Goal: Check status: Check status

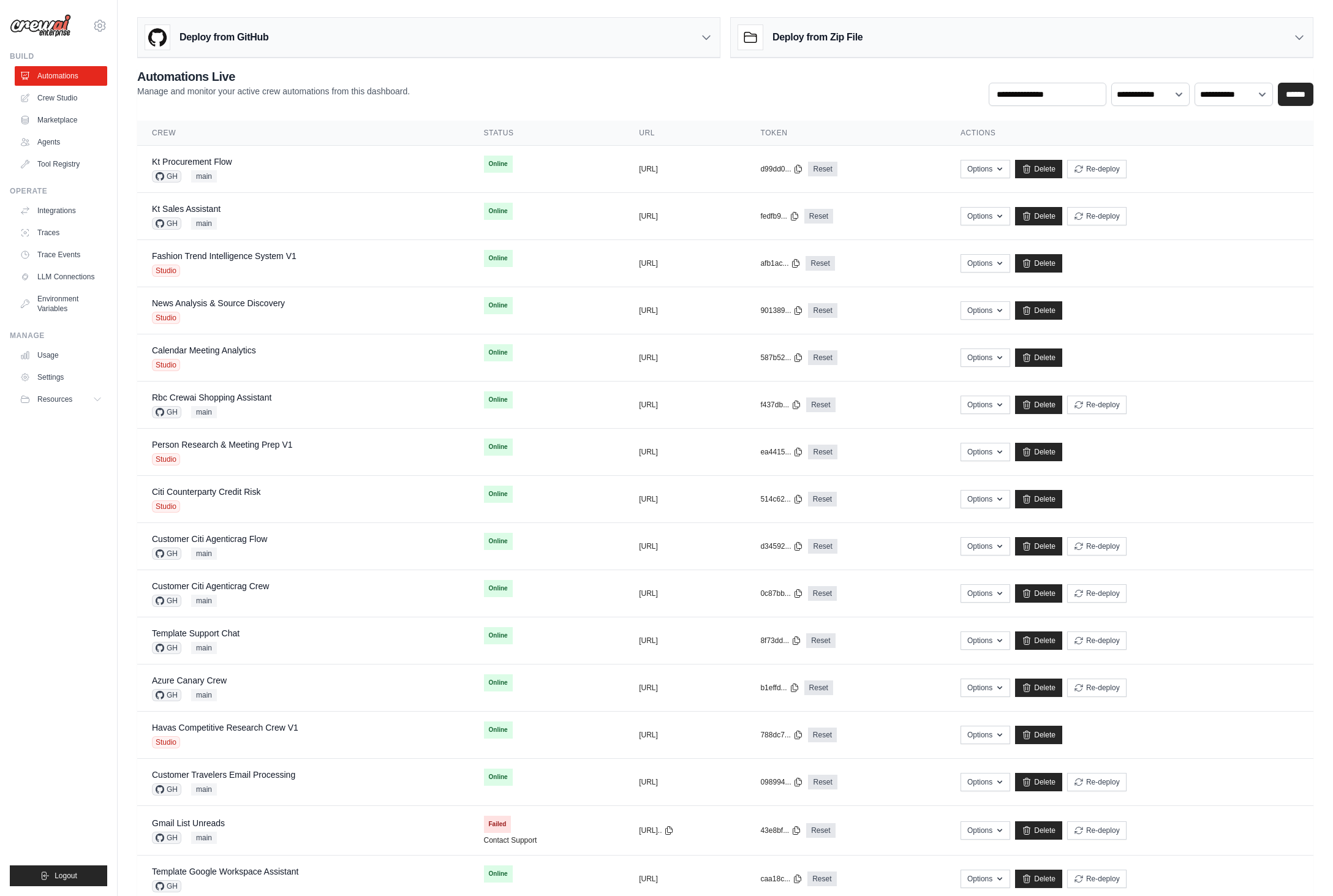
scroll to position [177, 0]
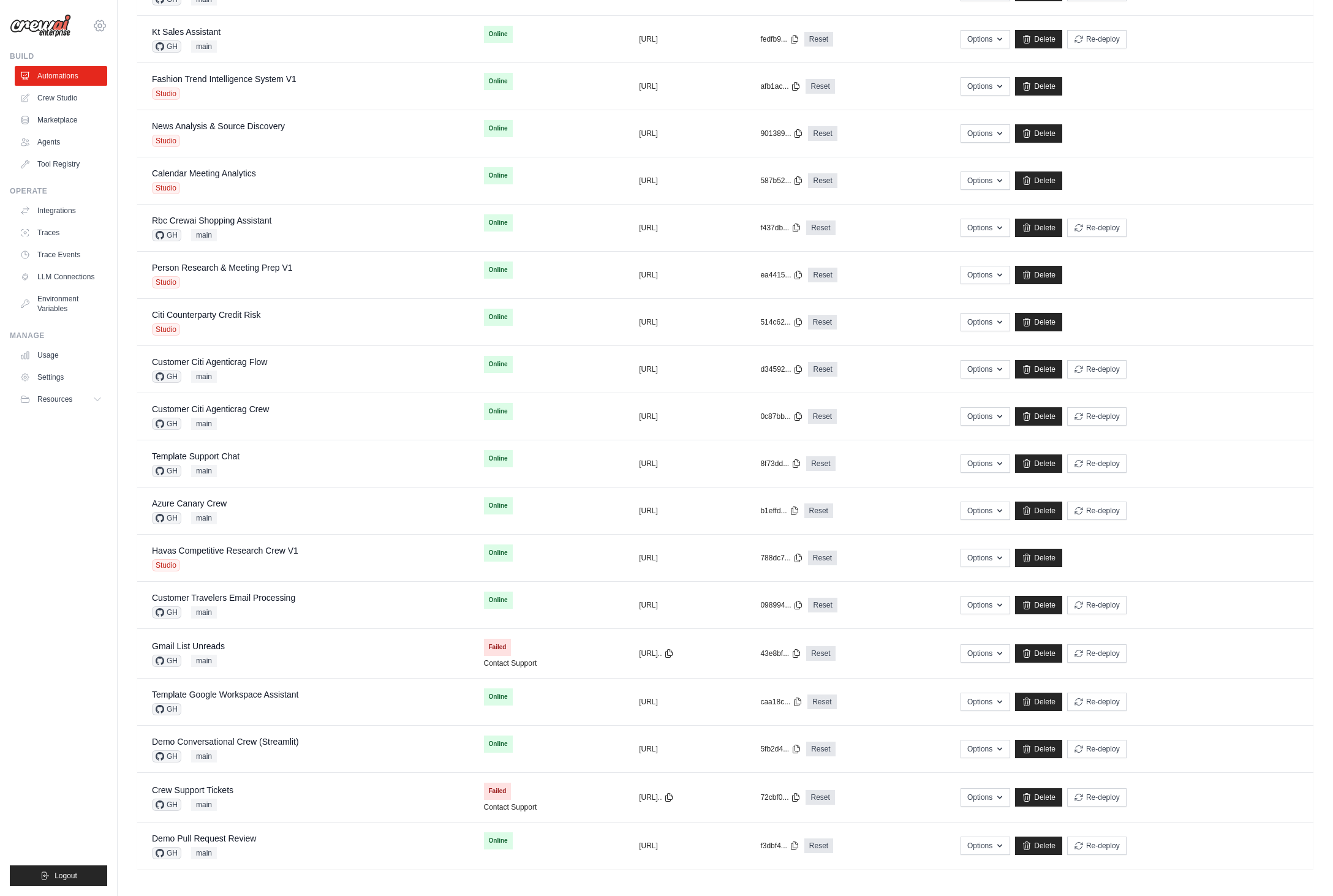
click at [105, 21] on icon at bounding box center [100, 26] width 14 height 14
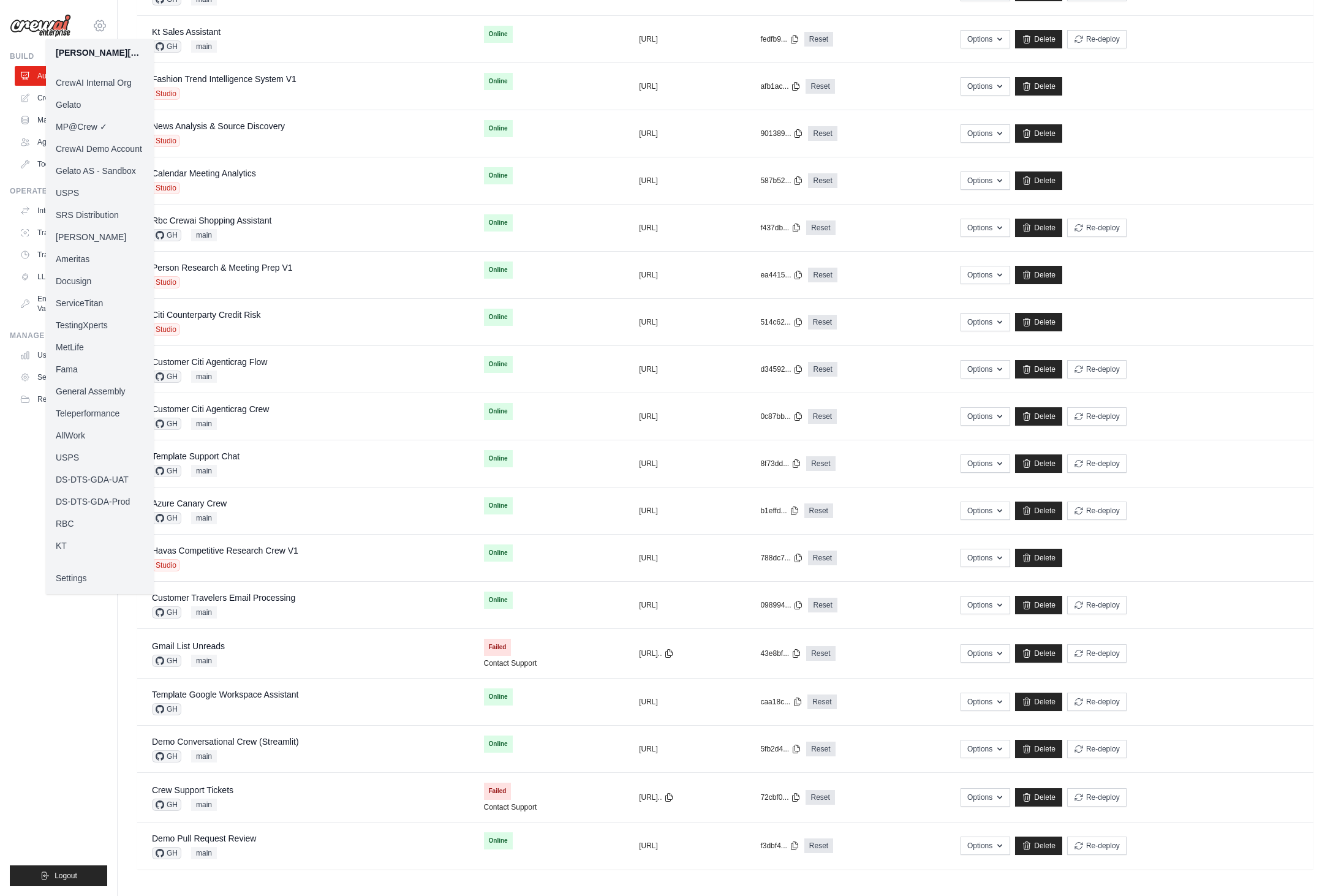
click at [102, 22] on icon at bounding box center [100, 26] width 11 height 10
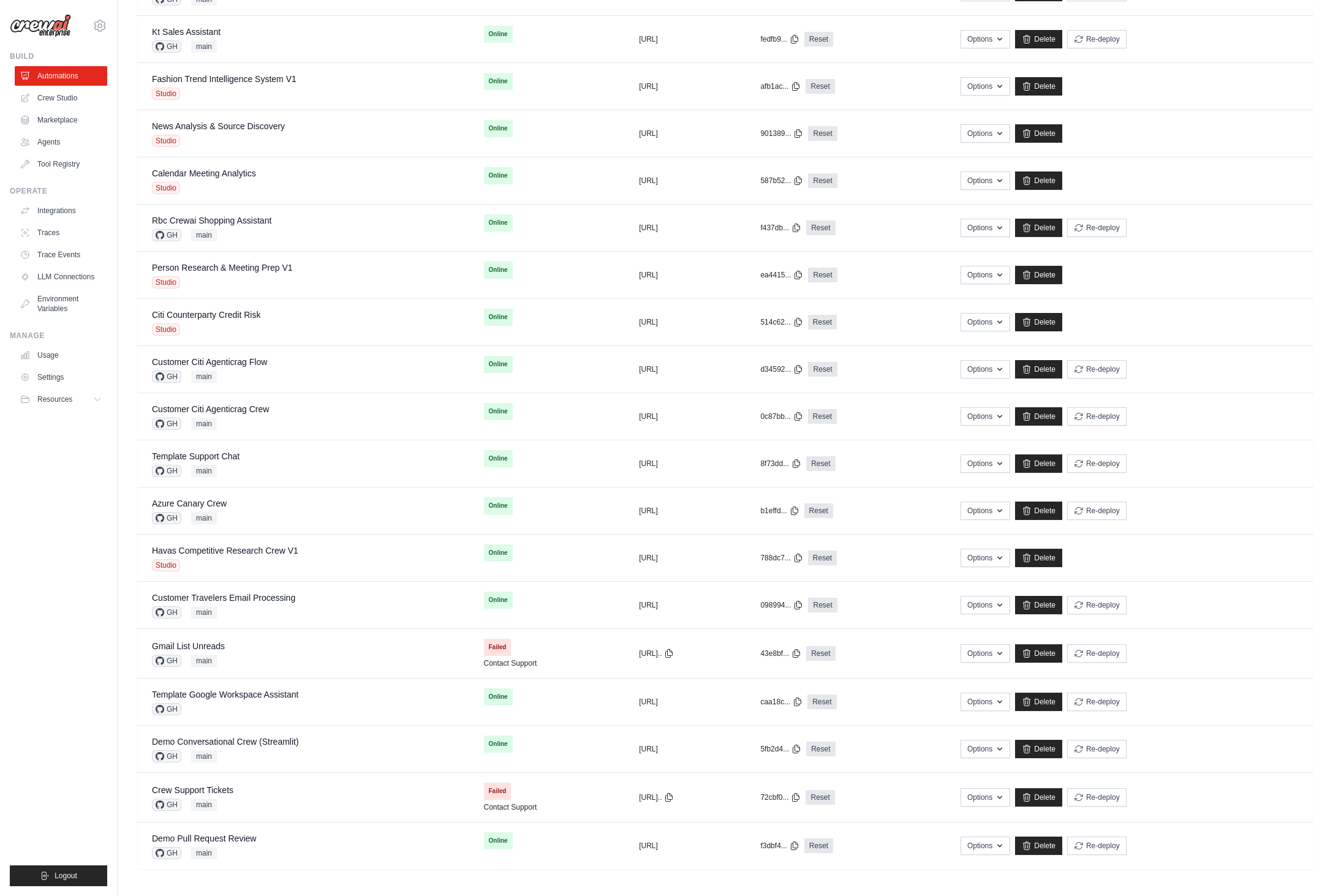
click at [112, 458] on div "mike@crewai.com CrewAI Internal Org Gelato MP@Crew ✓ CrewAI Demo Account Gelato…" at bounding box center [59, 448] width 118 height 896
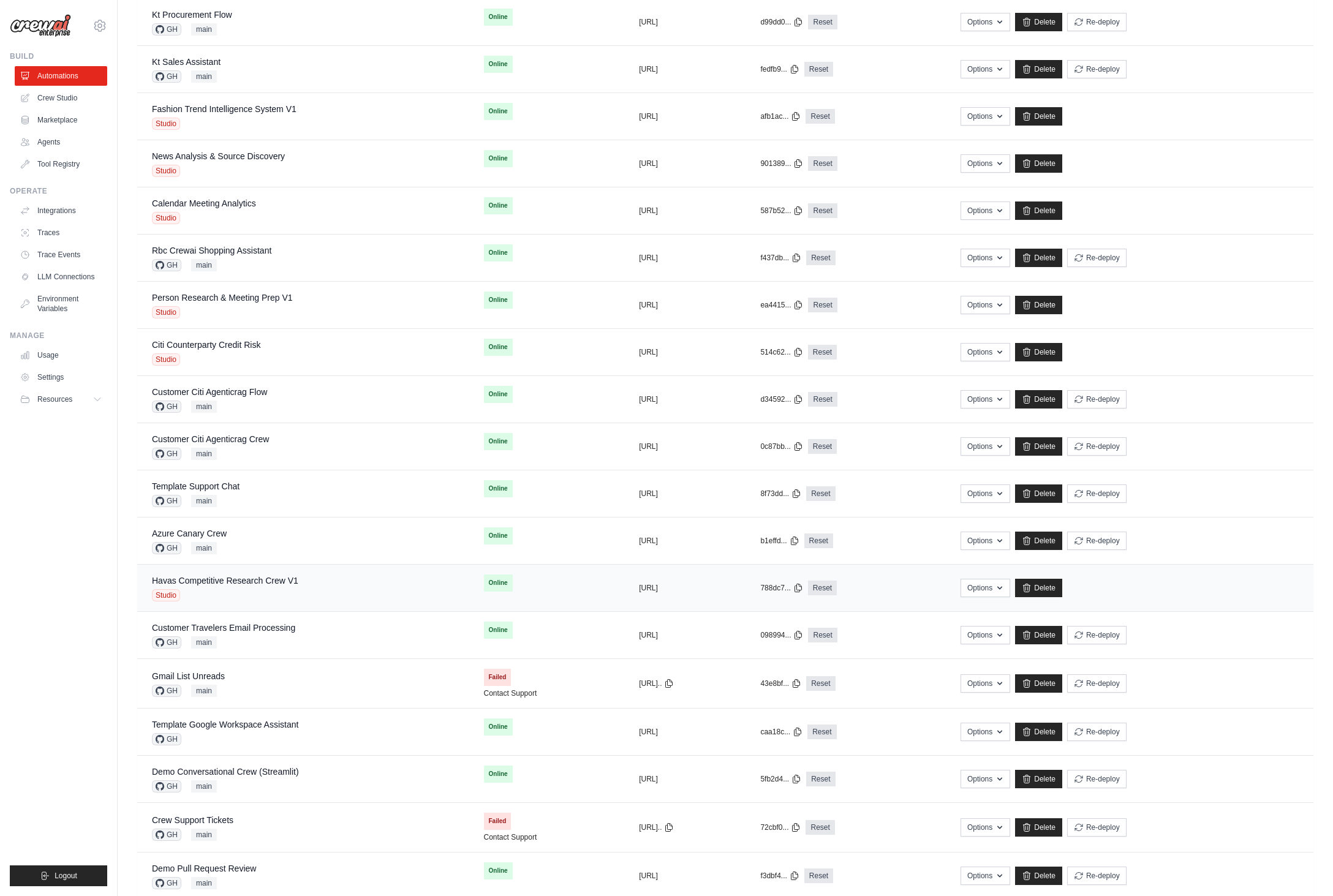
scroll to position [177, 0]
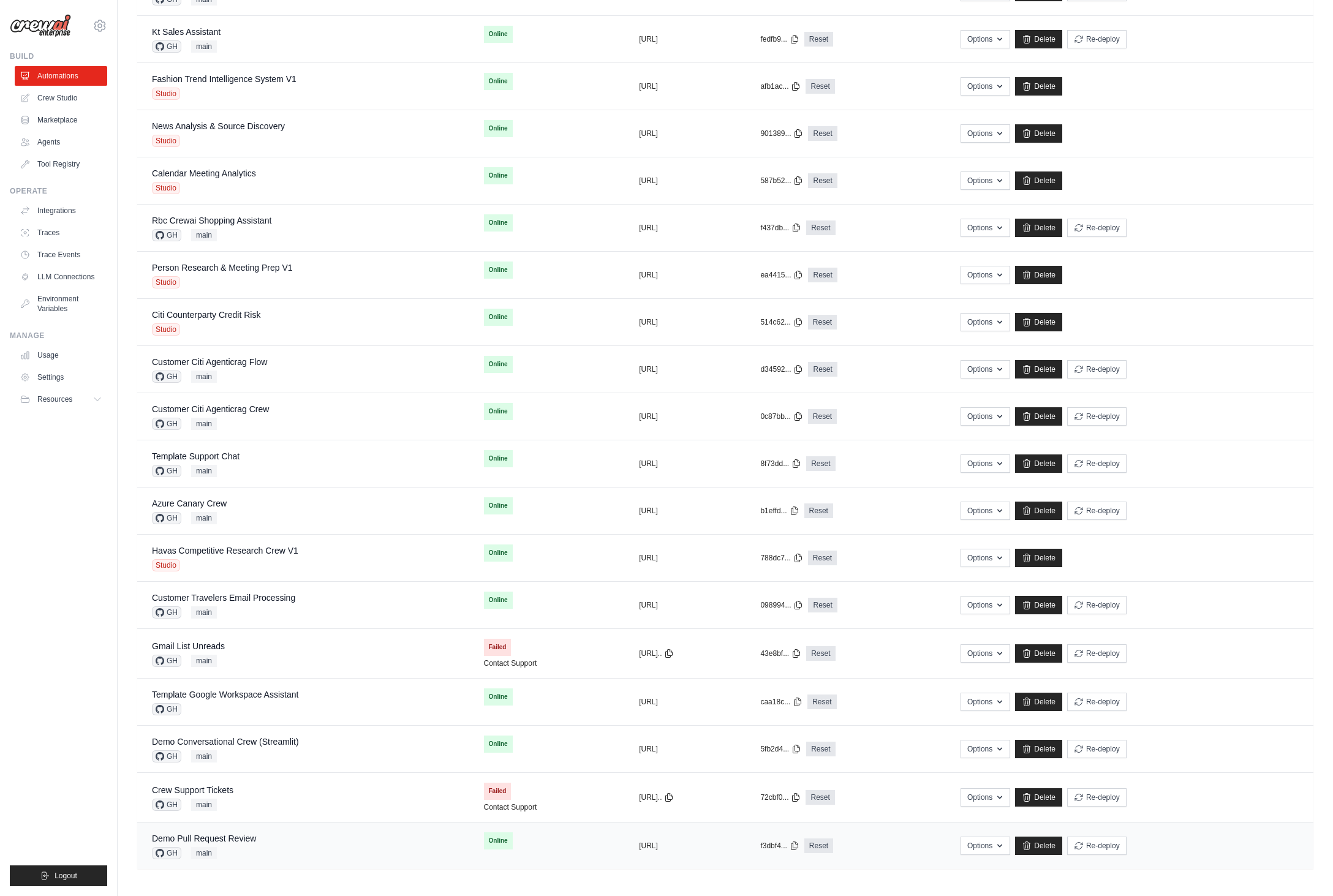
click at [248, 853] on div "GH main" at bounding box center [204, 853] width 104 height 12
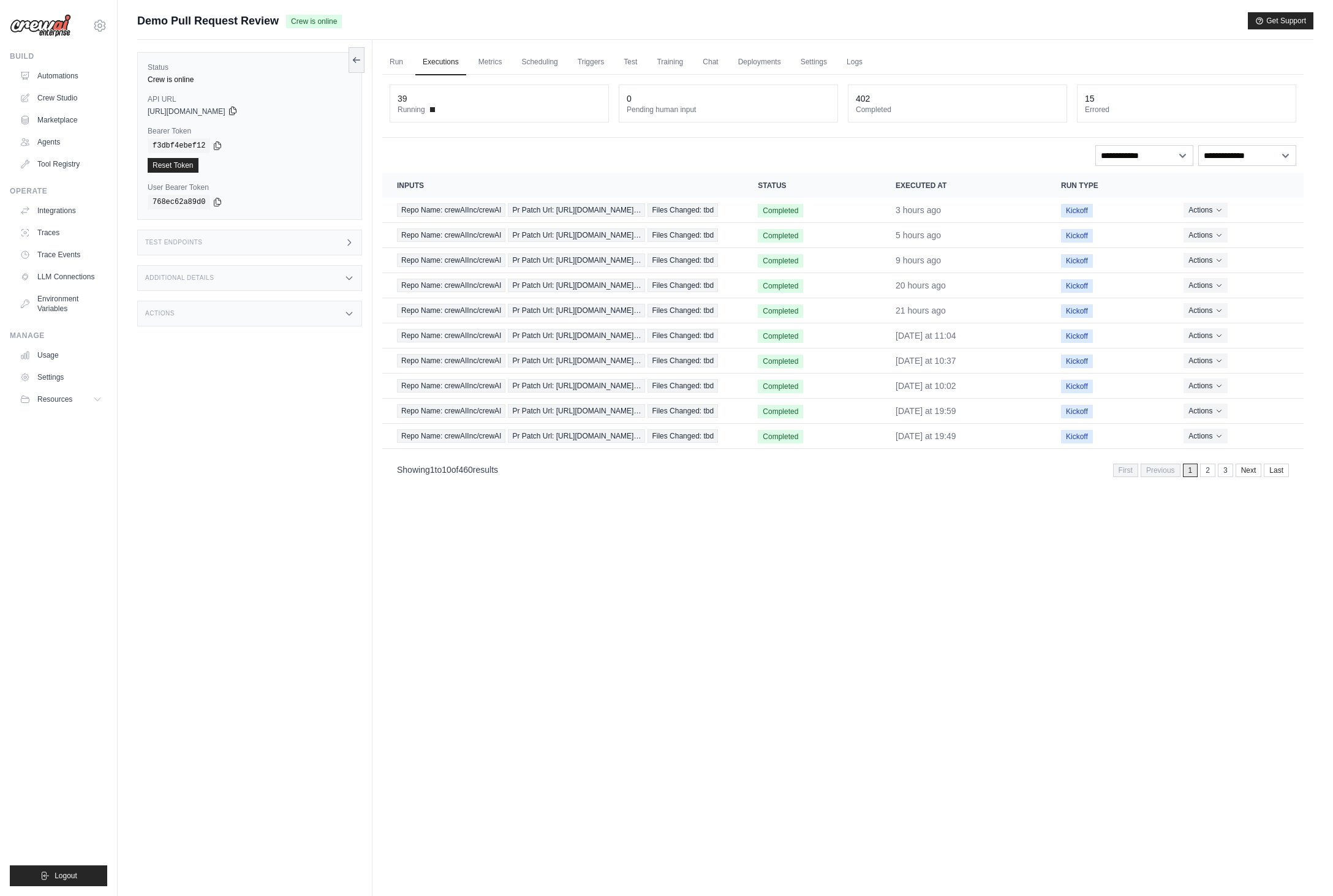
click at [238, 113] on icon at bounding box center [233, 111] width 10 height 10
click at [206, 514] on div "Status Crew is online API URL copied https://demo-pull-request-review-759b0117-…" at bounding box center [254, 488] width 235 height 896
click at [244, 555] on div "Status Crew is online API URL copied https://demo-pull-request-review-759b0117-…" at bounding box center [254, 488] width 235 height 896
click at [576, 217] on div "Repo Name: crewaiinc/crewai Pr Patch Url: [URL][DOMAIN_NAME]… Files Changed: tbd" at bounding box center [563, 210] width 331 height 14
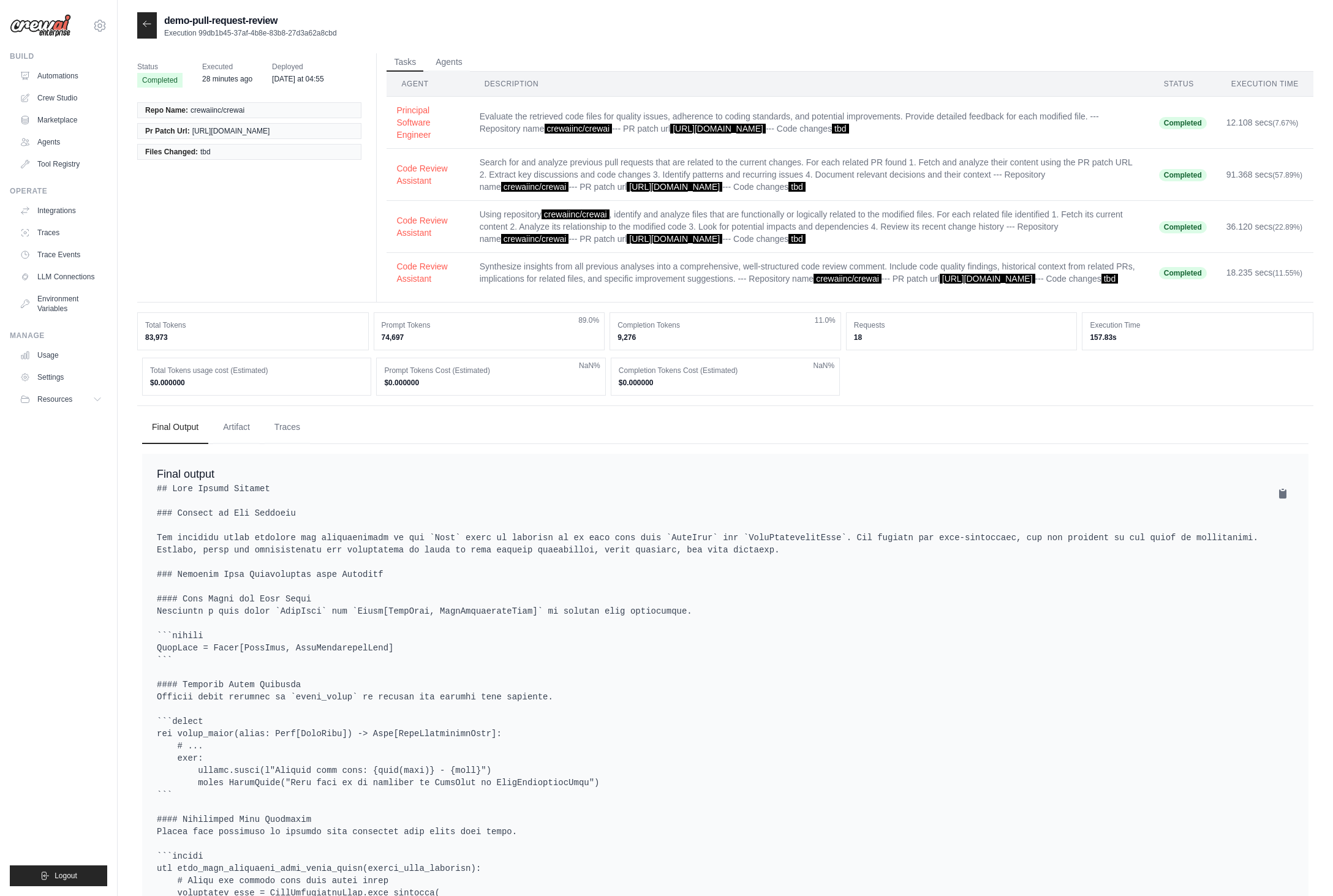
click at [140, 18] on div at bounding box center [147, 26] width 20 height 26
click at [142, 22] on icon at bounding box center [147, 24] width 10 height 10
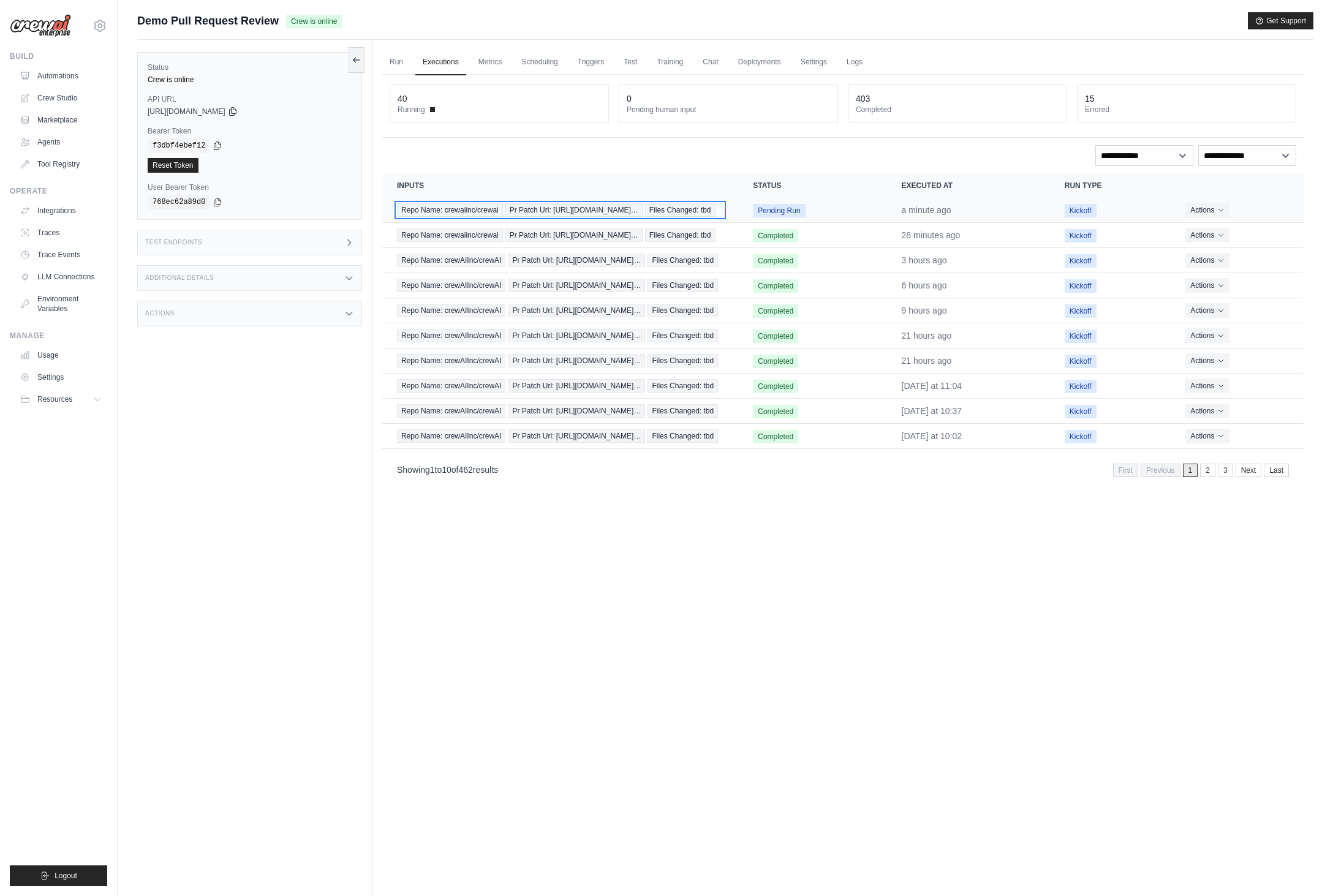
click at [553, 210] on span "Pr Patch Url: https://github.com/crewAIInc/…" at bounding box center [573, 210] width 137 height 14
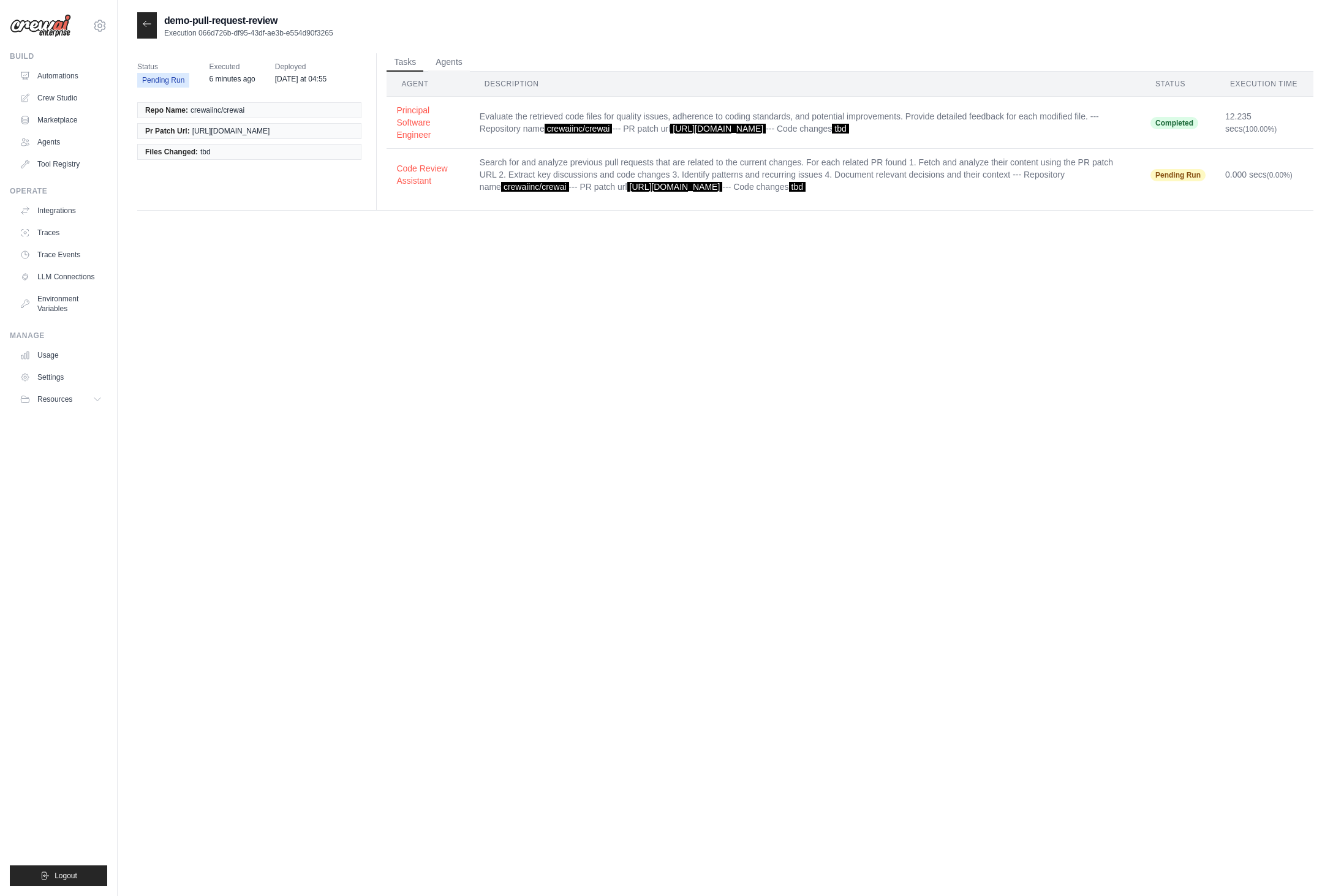
click at [681, 511] on div "demo-pull-request-review Execution 066d726b-df95-43df-ae3b-e554d90f3265 Status …" at bounding box center [724, 460] width 1176 height 896
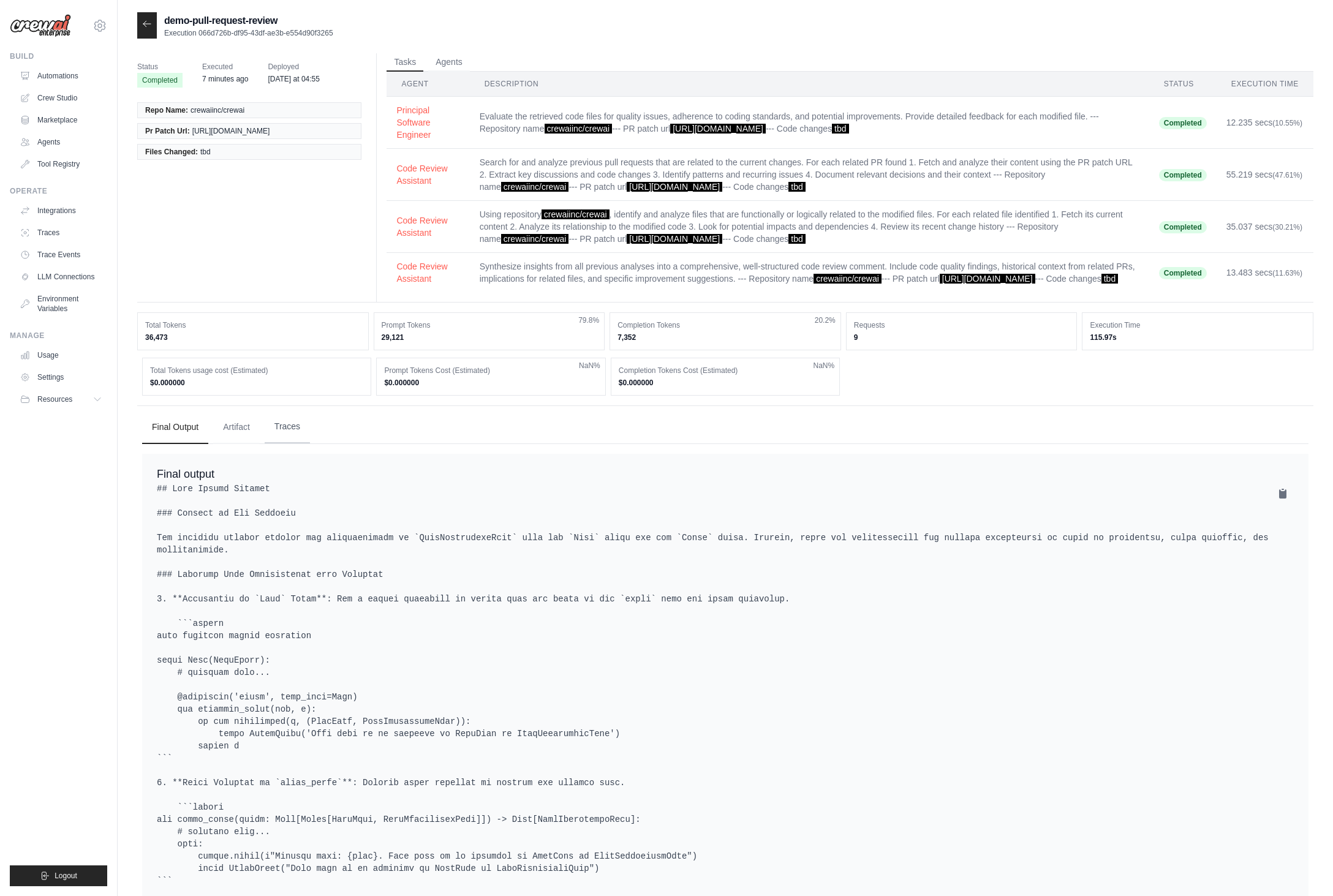
click at [269, 439] on button "Traces" at bounding box center [287, 427] width 45 height 33
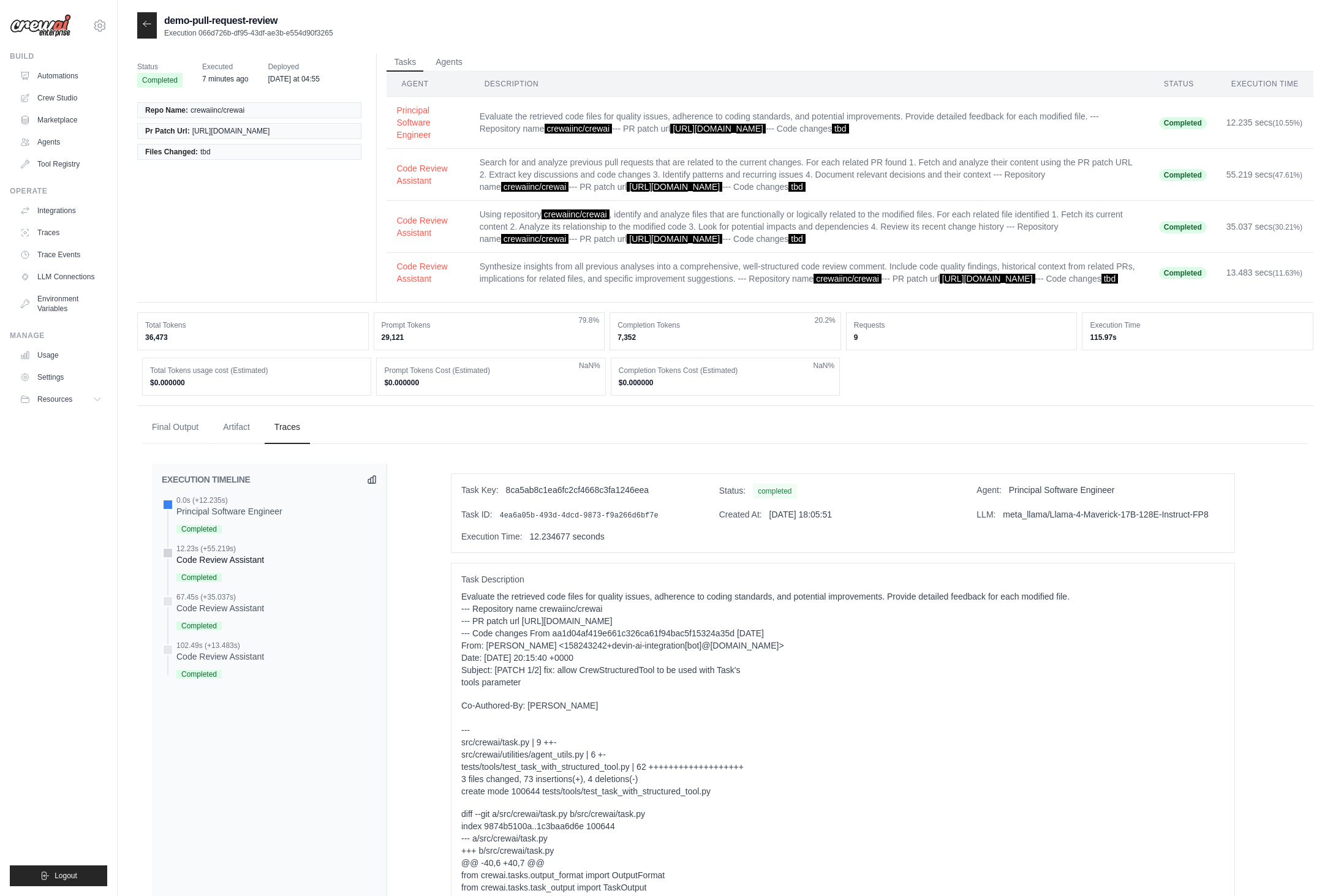
click at [260, 553] on div "12.23s (+55.219s)" at bounding box center [220, 548] width 88 height 10
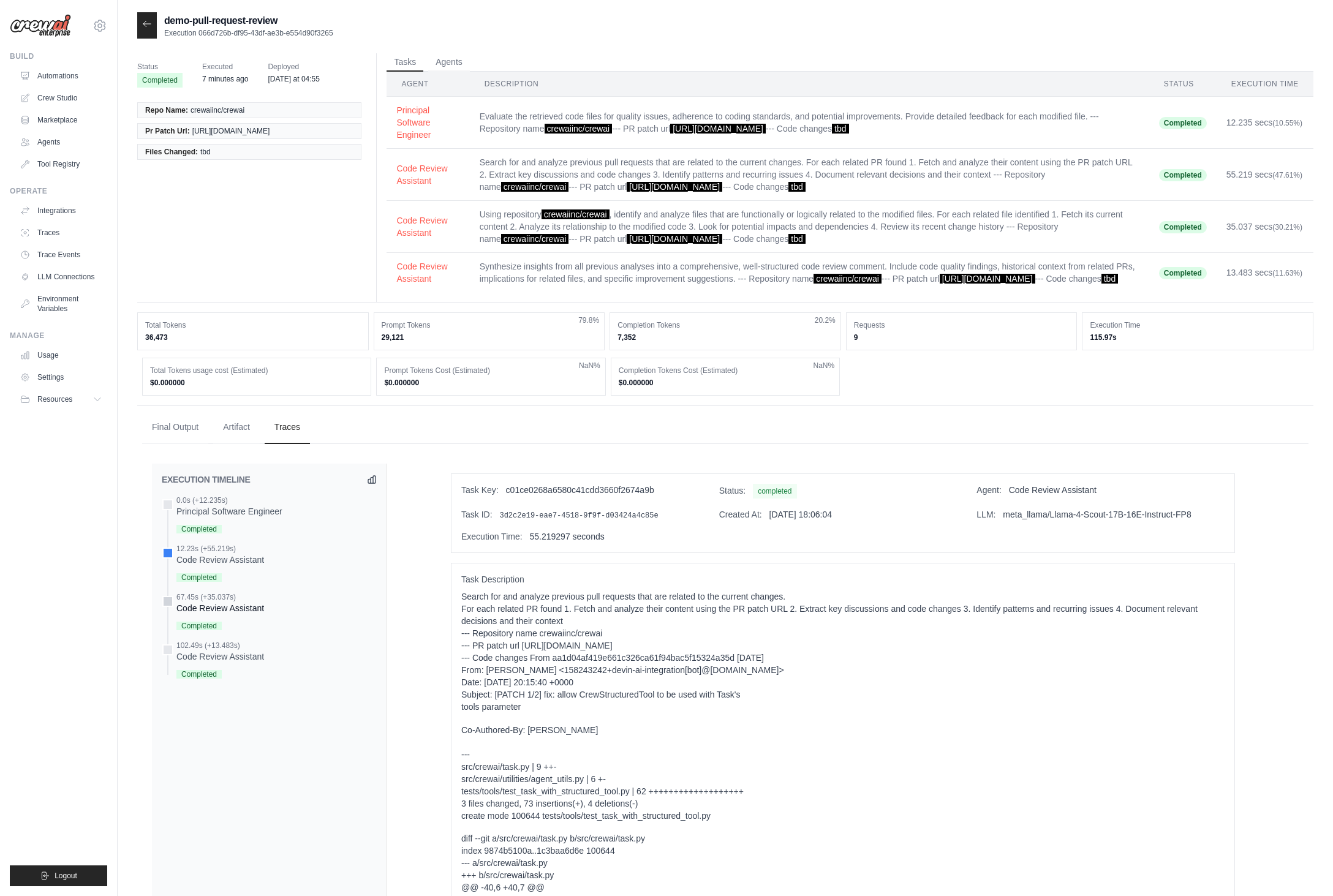
click at [258, 614] on div "Code Review Assistant" at bounding box center [220, 608] width 88 height 12
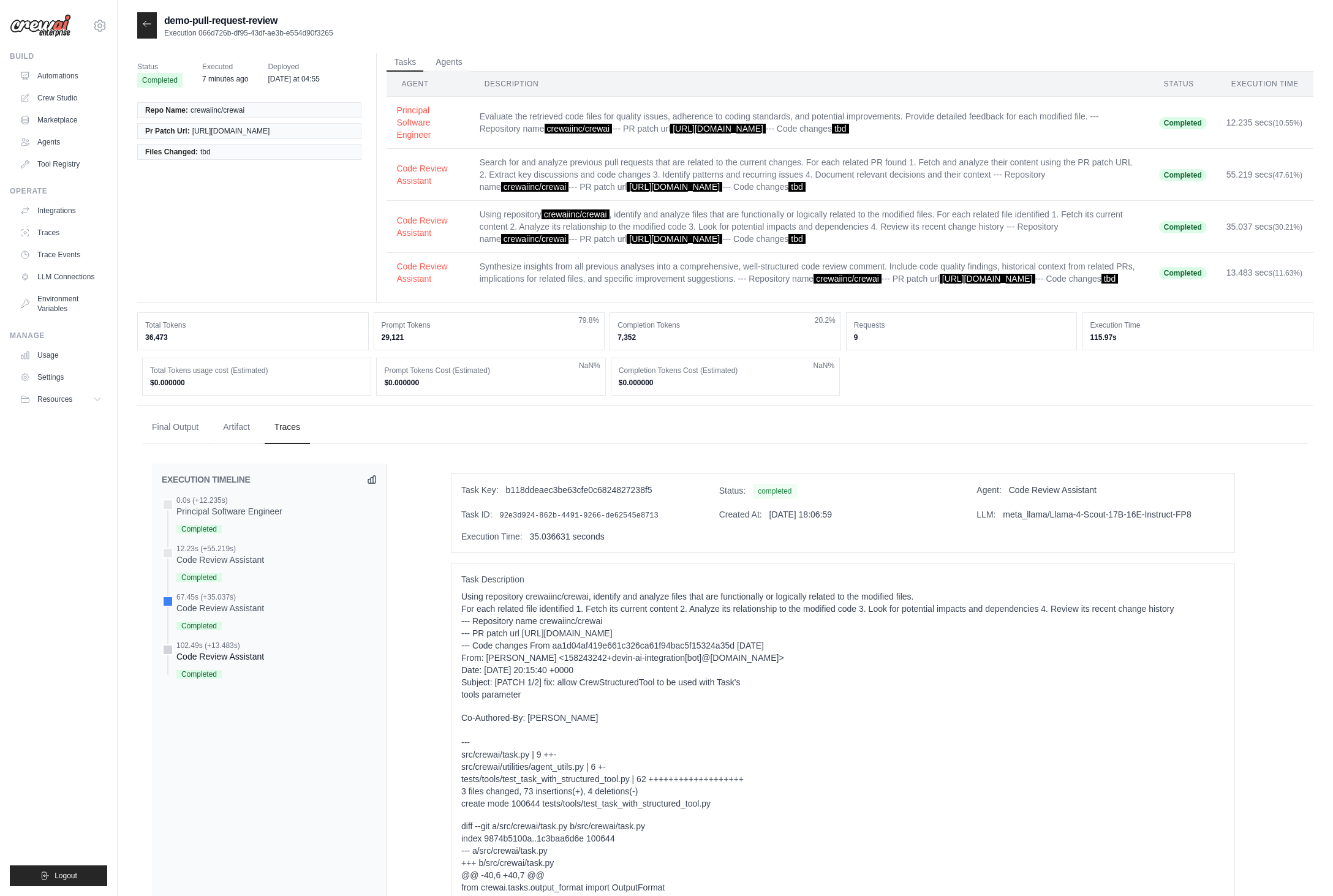
click at [259, 663] on div "Code Review Assistant" at bounding box center [220, 656] width 88 height 12
click at [253, 633] on div "Completed" at bounding box center [220, 625] width 88 height 16
click at [267, 674] on div "102.49s (+13.483s) Code Review Assistant" at bounding box center [269, 661] width 215 height 41
click at [247, 633] on div "Completed" at bounding box center [220, 625] width 88 height 16
click at [216, 582] on span "Completed" at bounding box center [198, 577] width 45 height 9
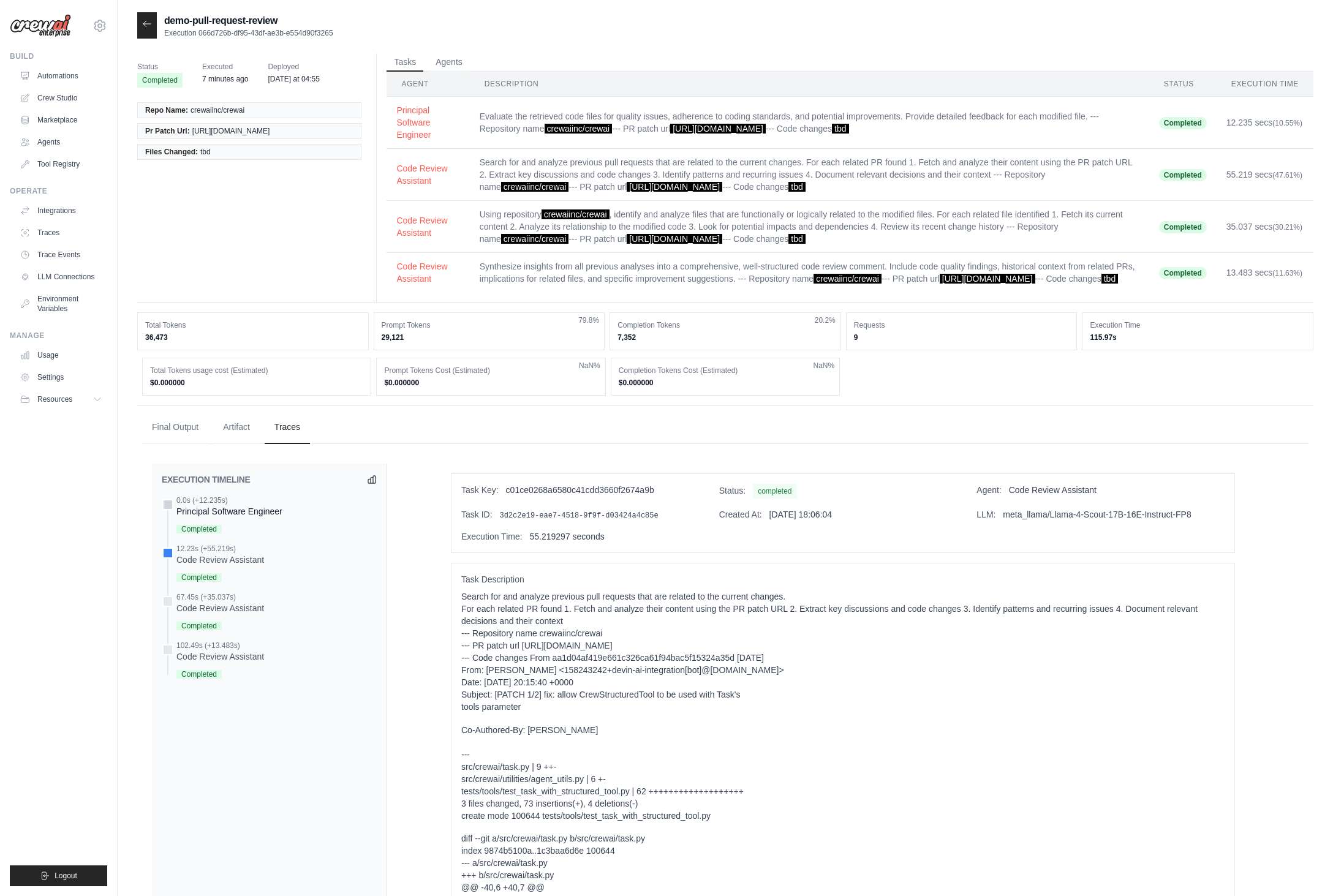
click at [218, 517] on div "Principal Software Engineer" at bounding box center [229, 511] width 106 height 12
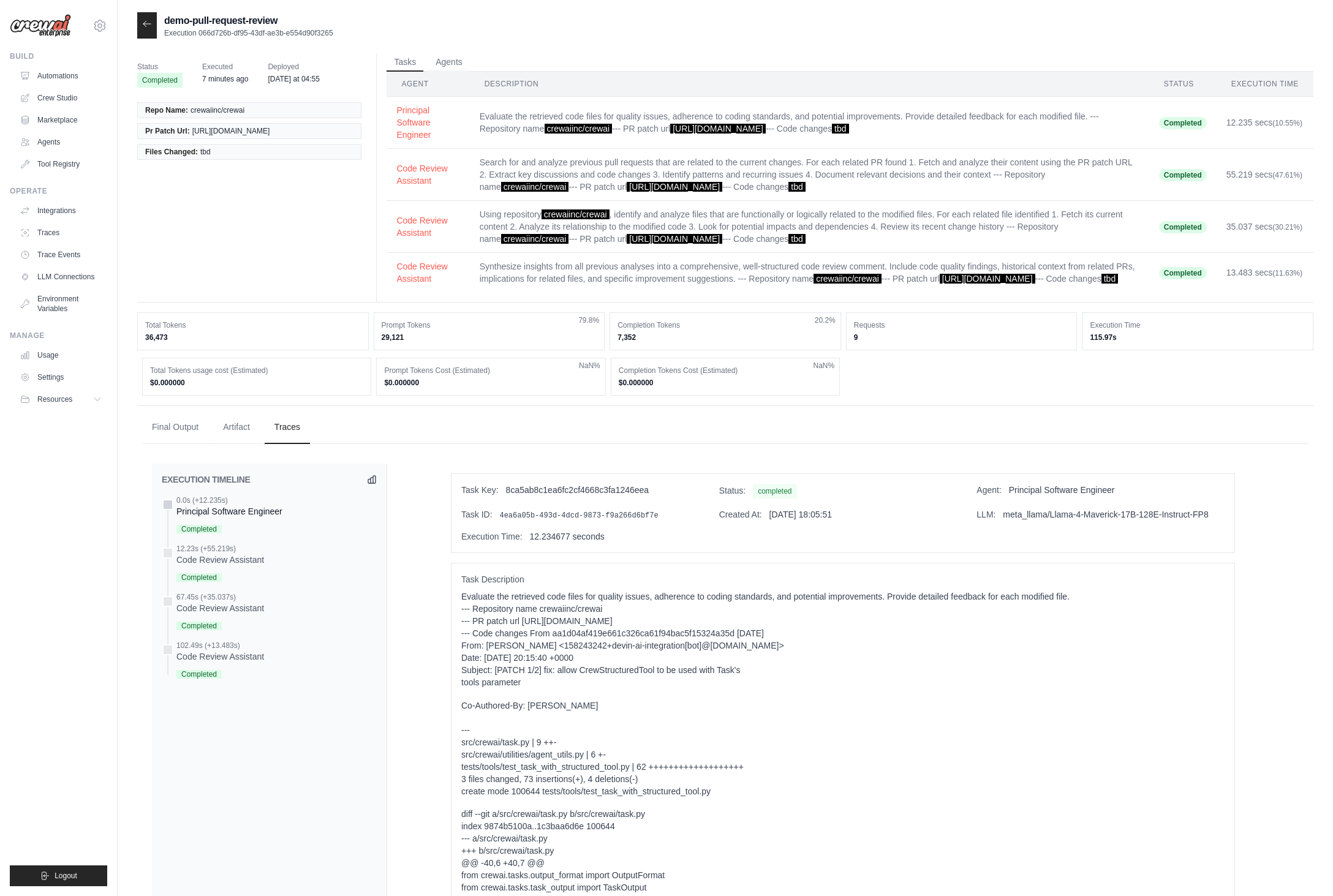
click at [242, 505] on div "0.0s (+12.235s)" at bounding box center [229, 500] width 106 height 10
click at [523, 608] on p "Evaluate the retrieved code files for quality issues, adherence to coding stand…" at bounding box center [842, 639] width 763 height 98
drag, startPoint x: 460, startPoint y: 610, endPoint x: 599, endPoint y: 612, distance: 139.0
click at [599, 612] on p "Evaluate the retrieved code files for quality issues, adherence to coding stand…" at bounding box center [842, 639] width 763 height 98
copy p "Evaluate the retrieved code files for"
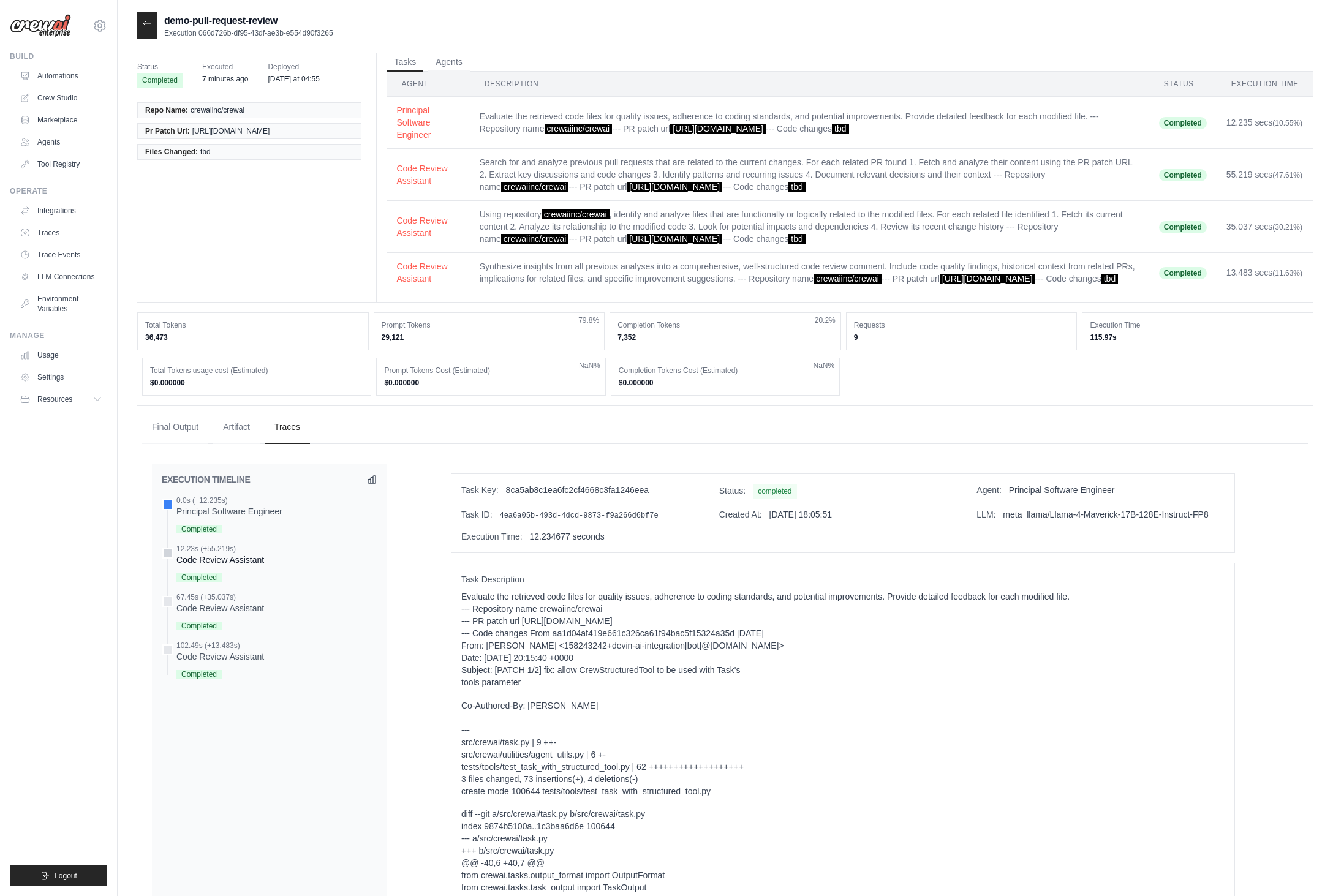
click at [235, 566] on div "Code Review Assistant" at bounding box center [220, 559] width 88 height 12
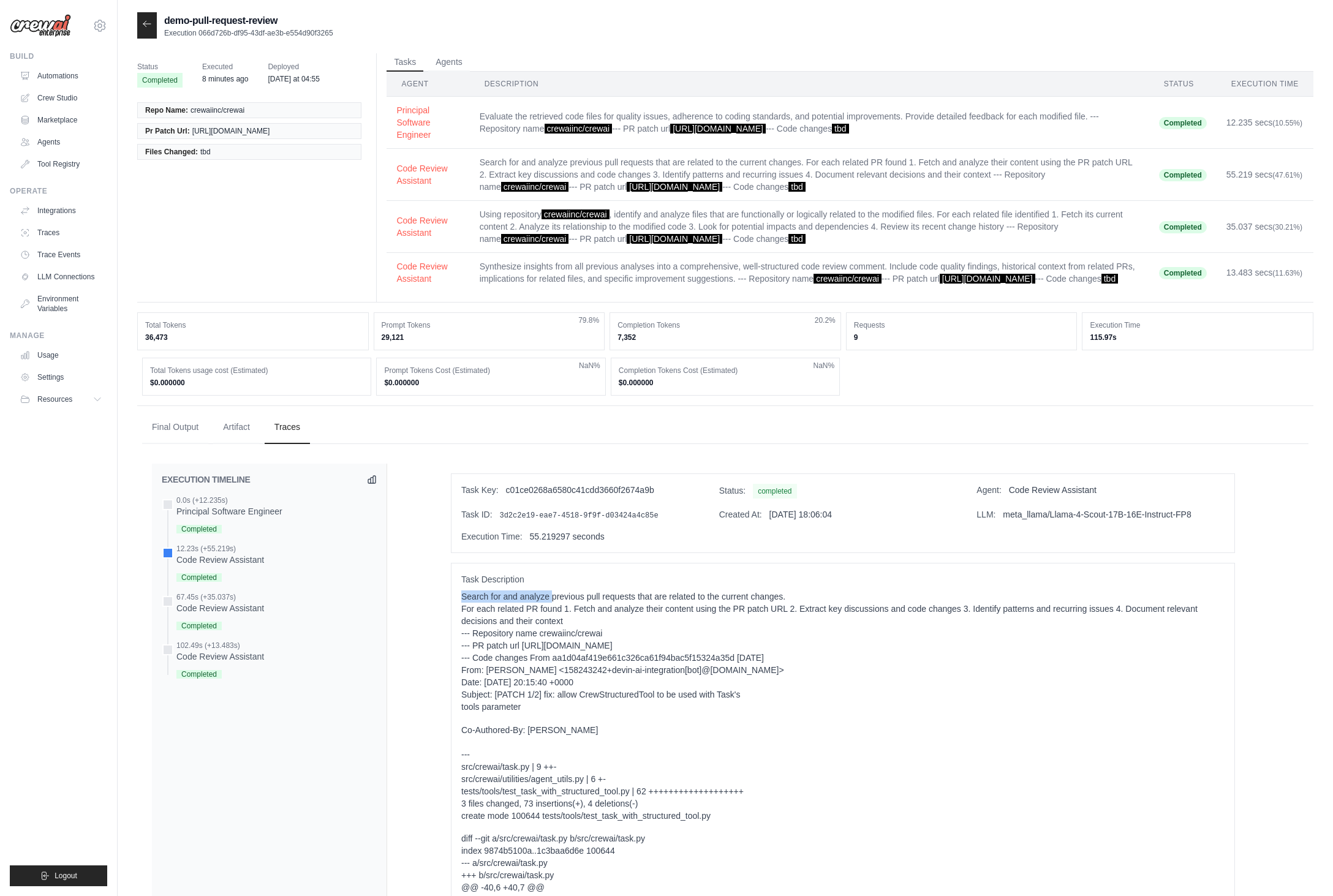
drag, startPoint x: 459, startPoint y: 608, endPoint x: 553, endPoint y: 607, distance: 94.0
copy p "Search for and analyze"
click at [61, 77] on link "Automations" at bounding box center [62, 76] width 92 height 20
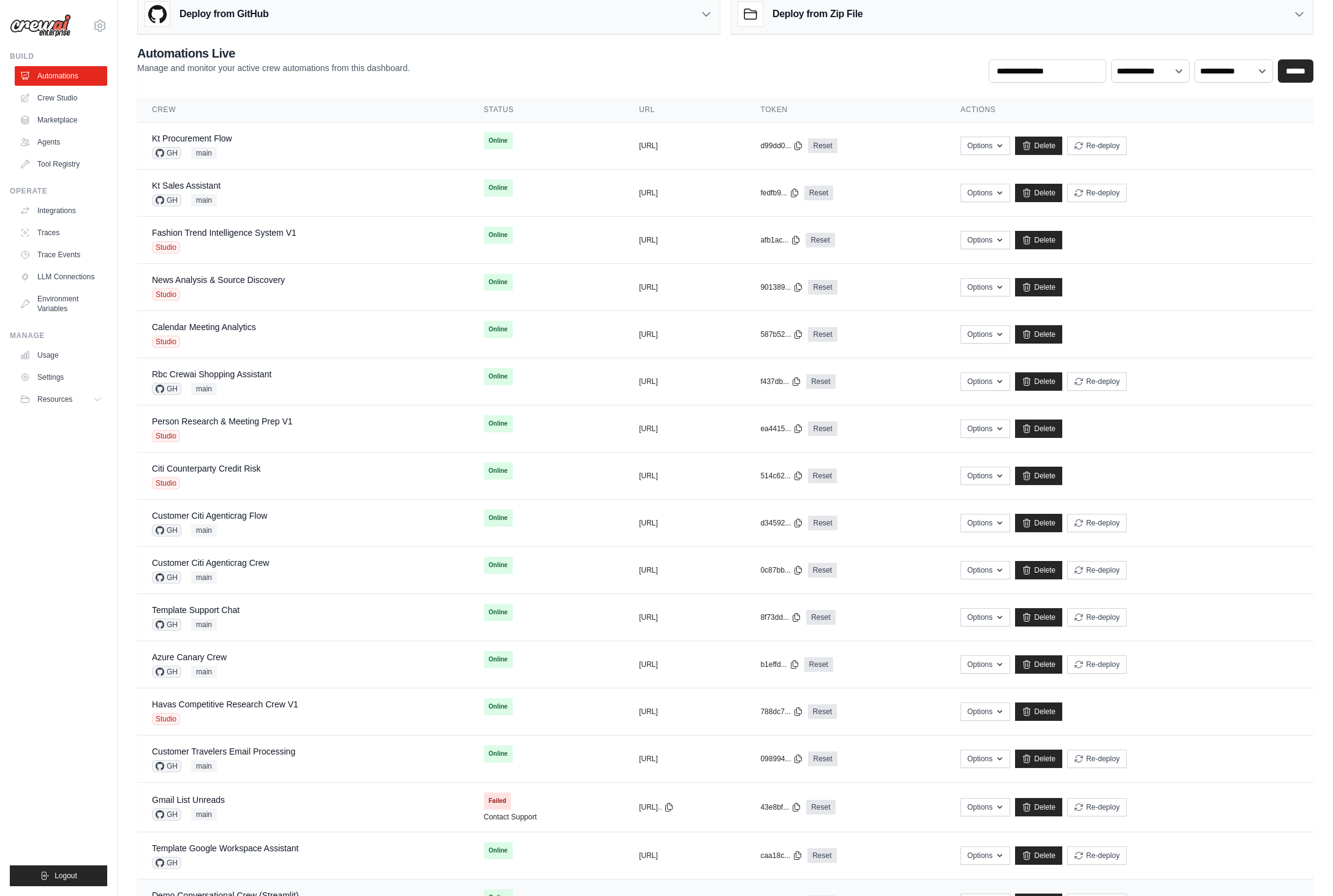
scroll to position [177, 0]
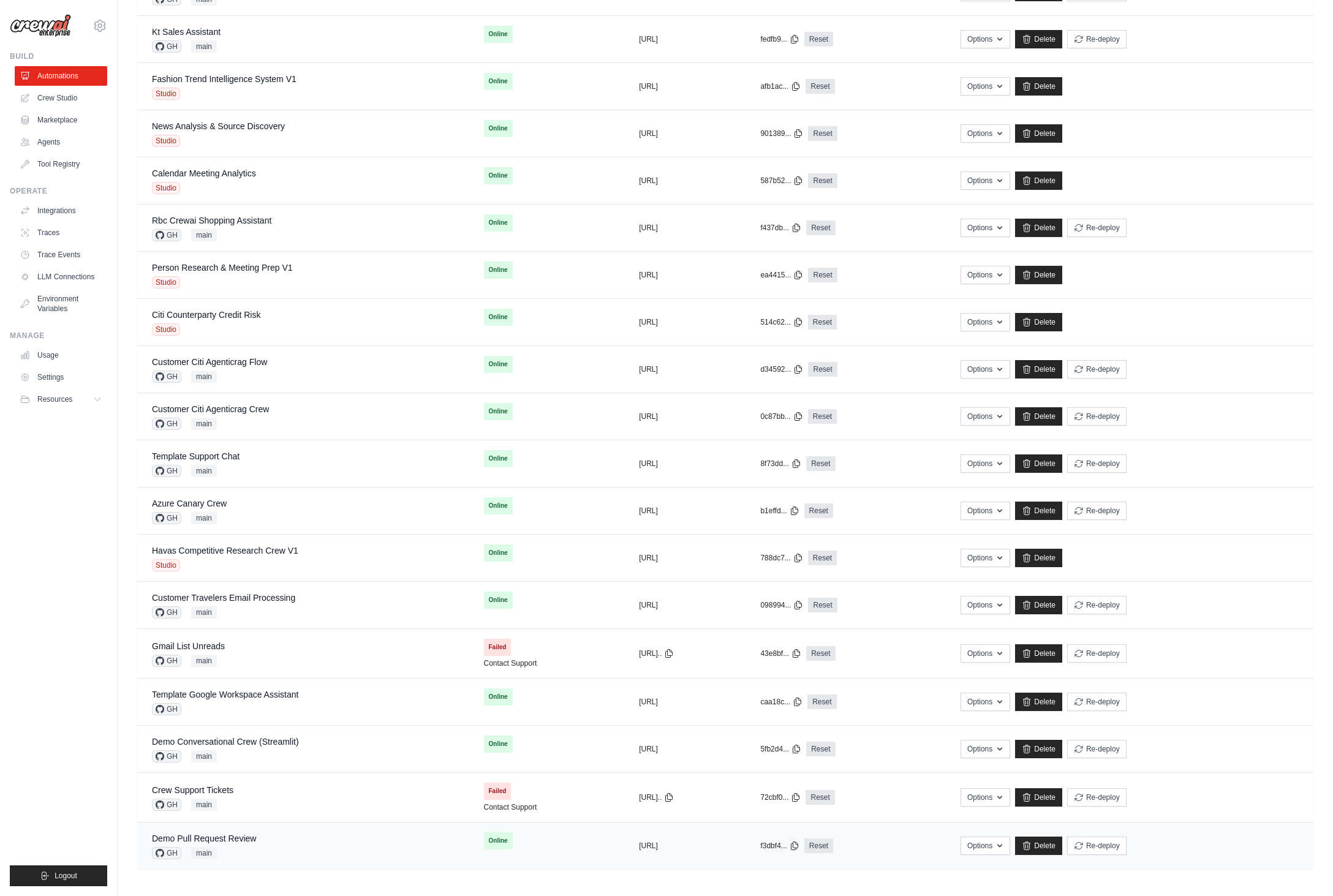
click at [277, 853] on div "Demo Pull Request Review GH main" at bounding box center [303, 846] width 303 height 27
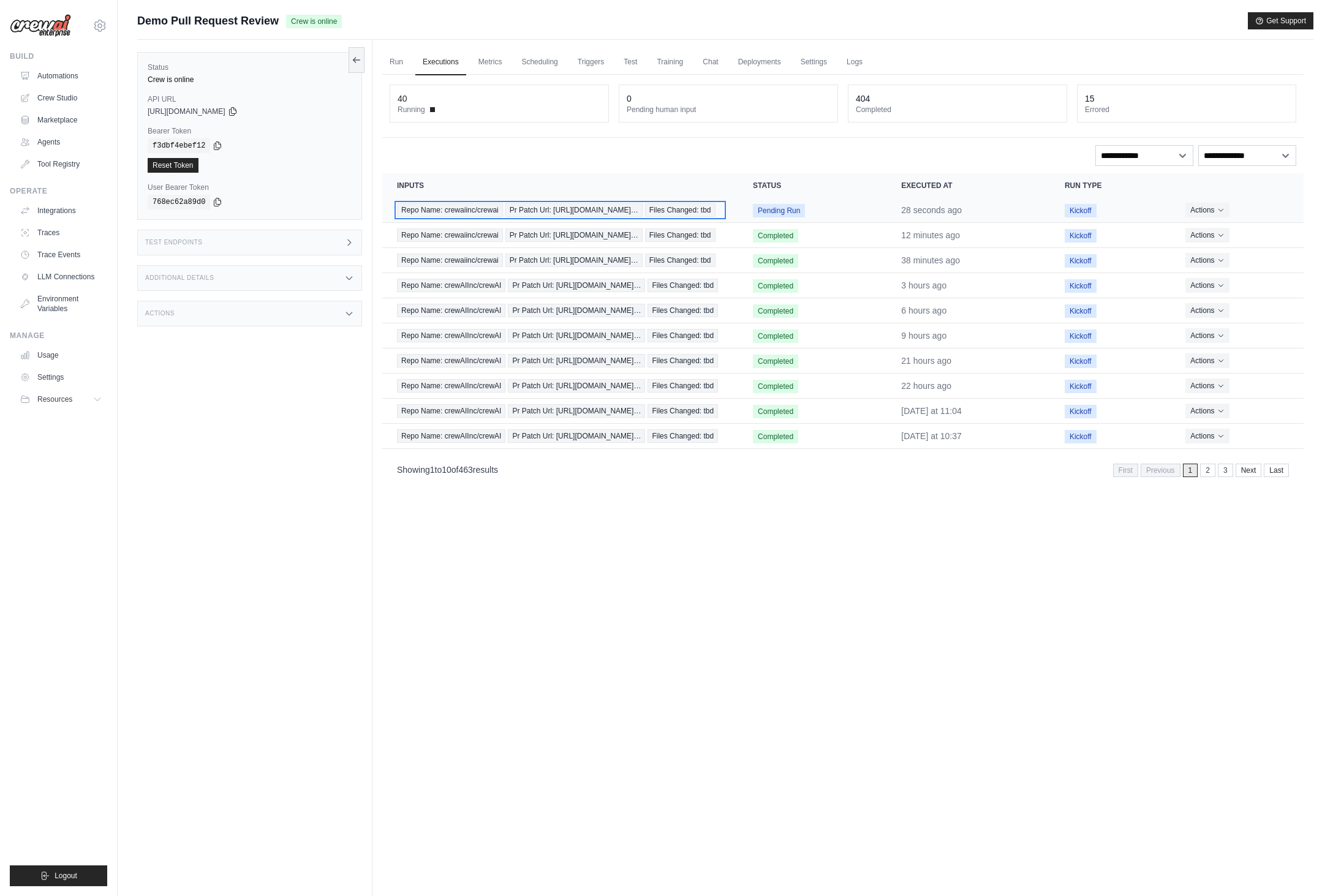
click at [571, 217] on div "Repo Name: crewaiinc/crewai Pr Patch Url: [URL][DOMAIN_NAME]… Files Changed: tbd" at bounding box center [560, 210] width 326 height 14
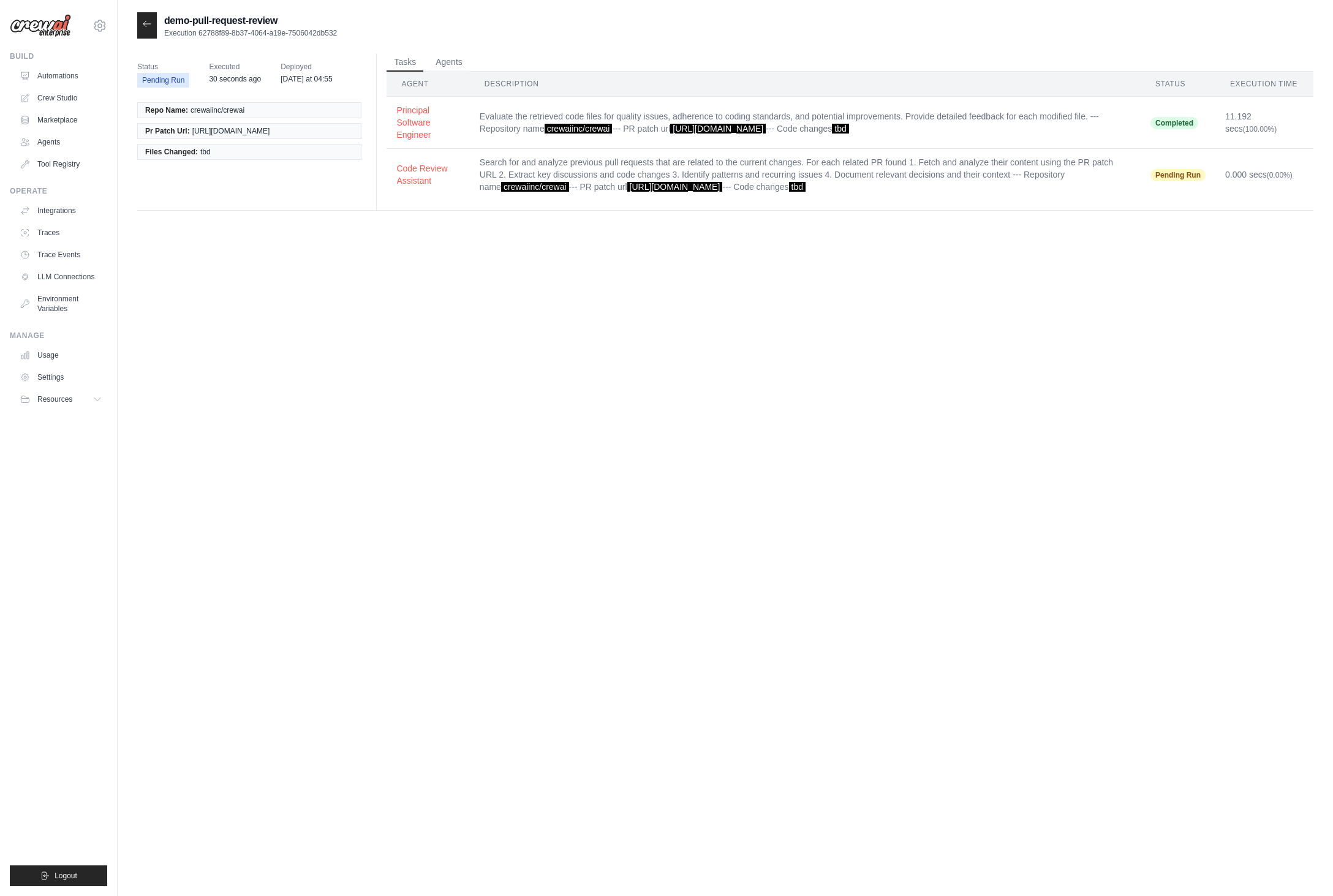
click at [373, 566] on div "demo-pull-request-review Execution 62788f89-8b37-4064-a19e-7506042db532 Status …" at bounding box center [724, 460] width 1176 height 896
click at [366, 620] on div "demo-pull-request-review Execution 62788f89-8b37-4064-a19e-7506042db532 Status …" at bounding box center [724, 460] width 1176 height 896
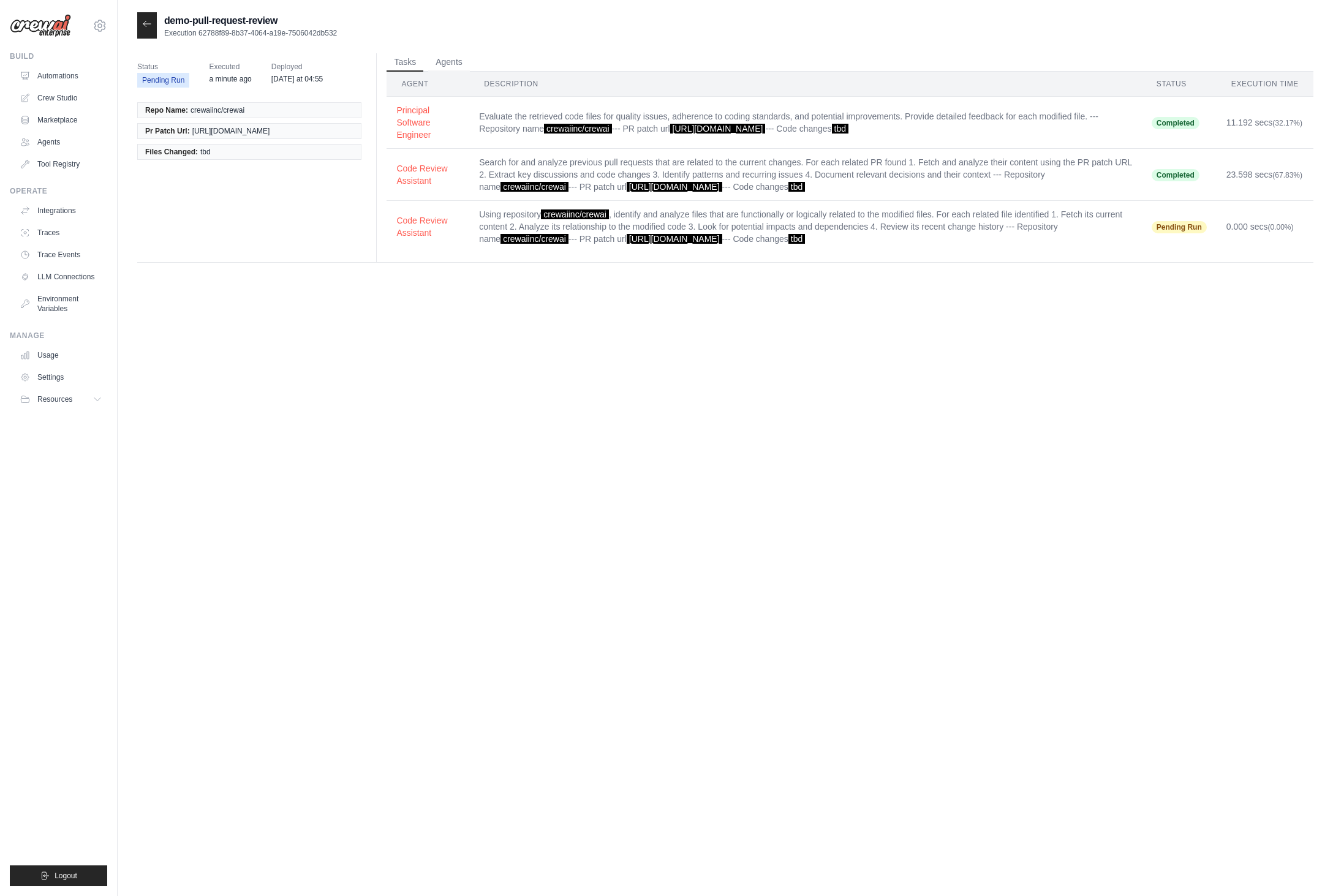
click at [341, 630] on div "demo-pull-request-review Execution 62788f89-8b37-4064-a19e-7506042db532 Status …" at bounding box center [724, 460] width 1176 height 896
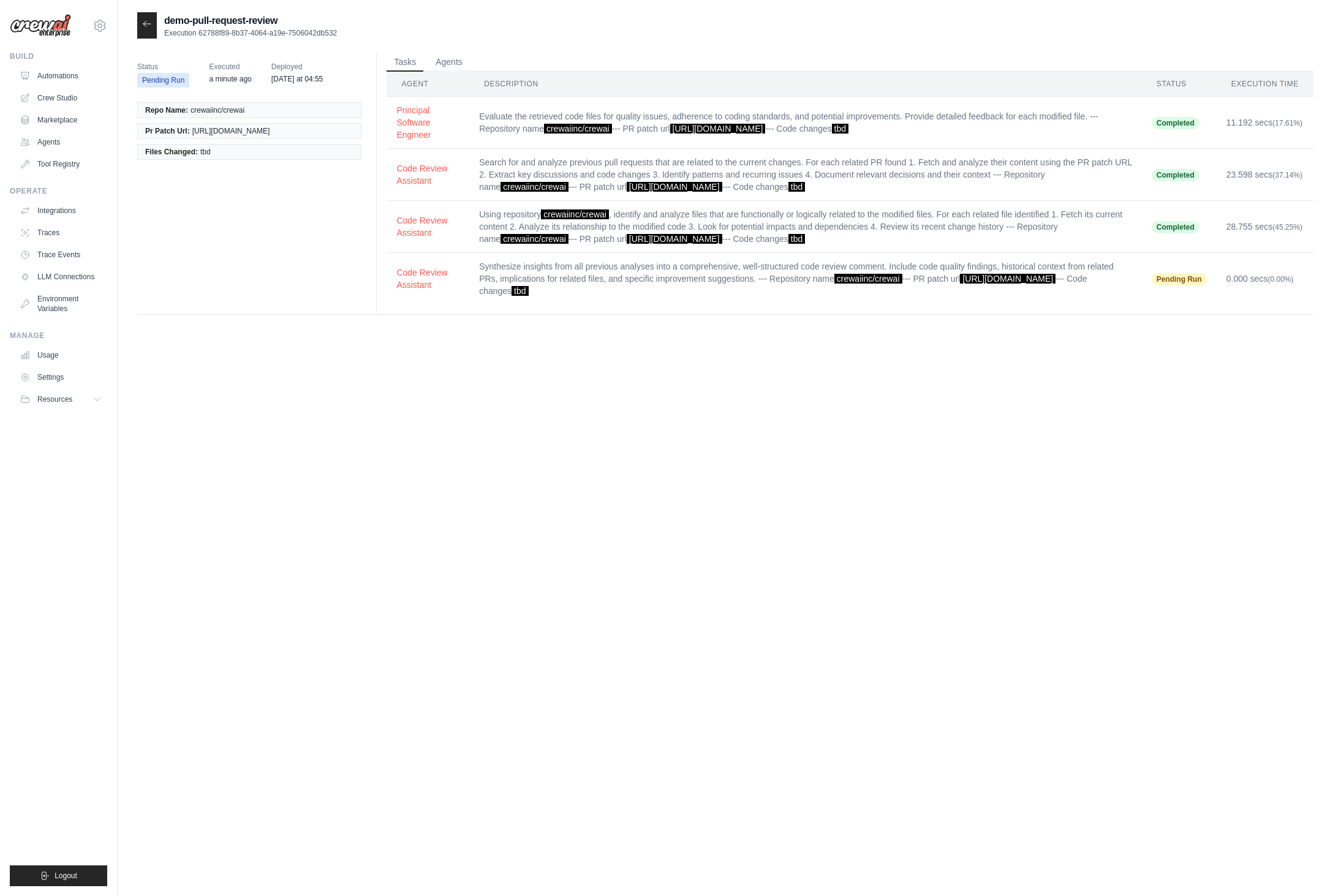
click at [417, 597] on div "demo-pull-request-review Execution 62788f89-8b37-4064-a19e-7506042db532 Status …" at bounding box center [724, 460] width 1176 height 896
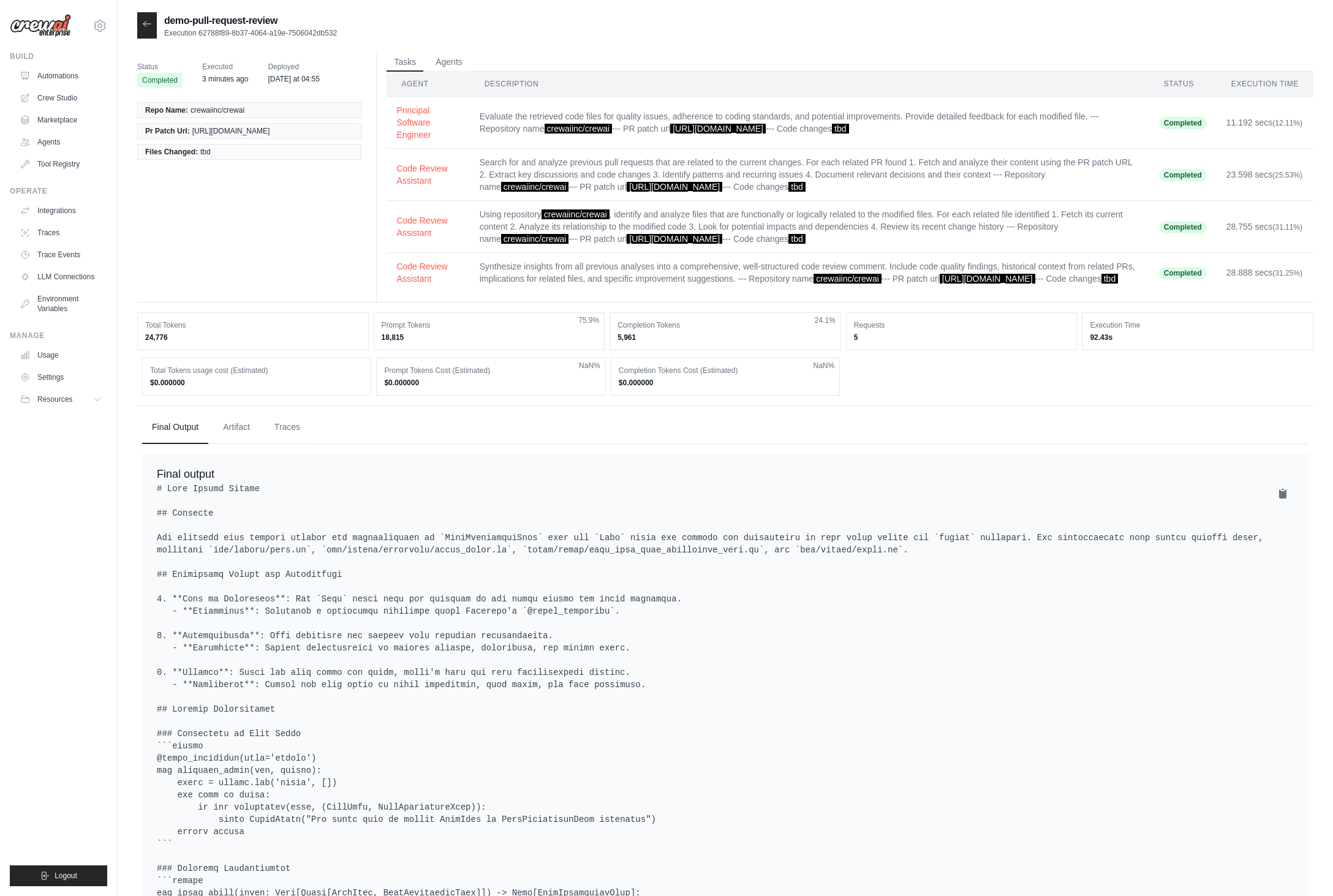
click at [137, 24] on div at bounding box center [147, 26] width 20 height 26
click at [156, 24] on div at bounding box center [147, 26] width 20 height 26
click at [153, 24] on div at bounding box center [147, 26] width 20 height 26
click at [151, 24] on icon at bounding box center [147, 24] width 10 height 10
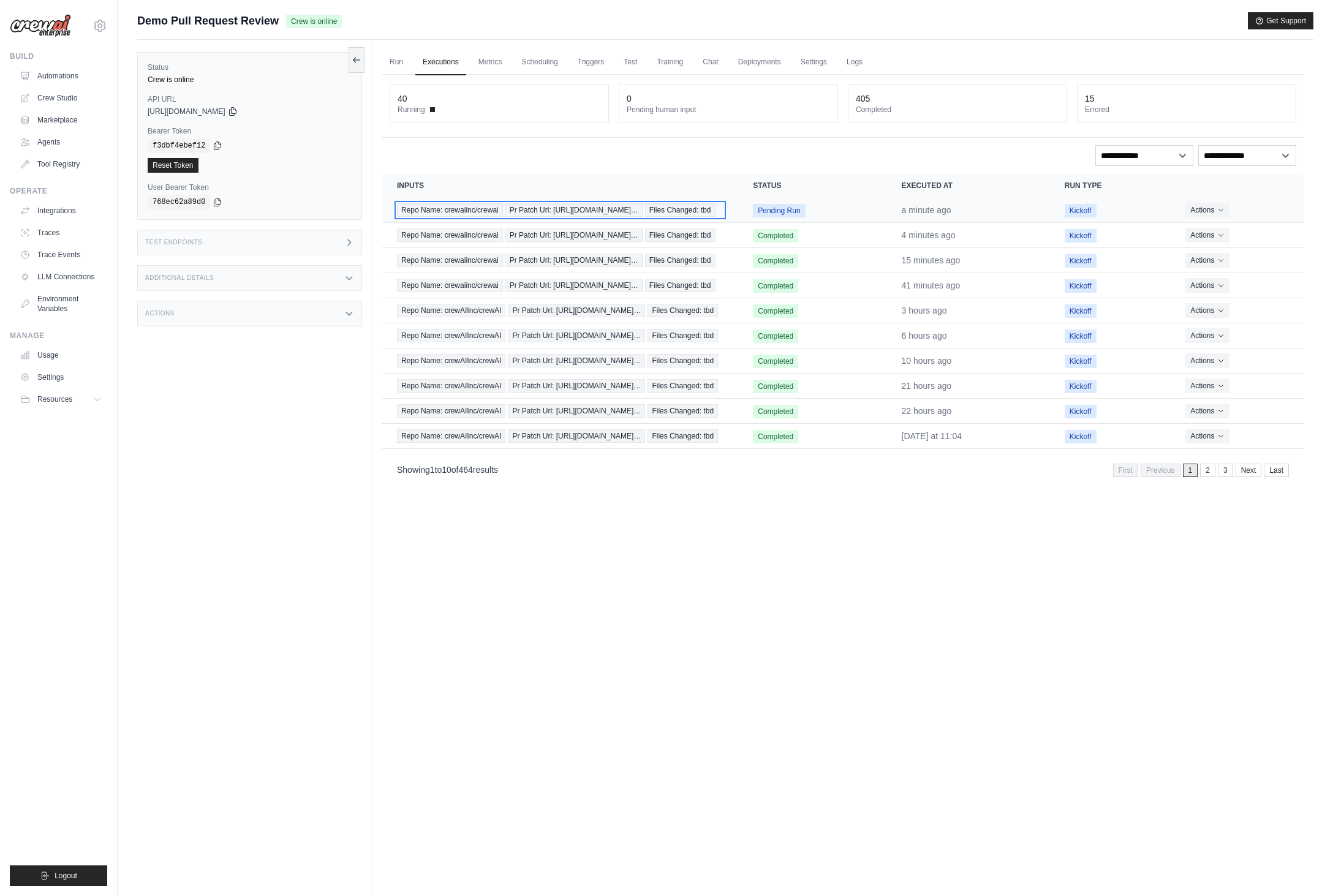
click at [496, 217] on div "Repo Name: crewaiinc/crewai Pr Patch Url: https://github.com/crewAIInc/… Files …" at bounding box center [560, 210] width 326 height 14
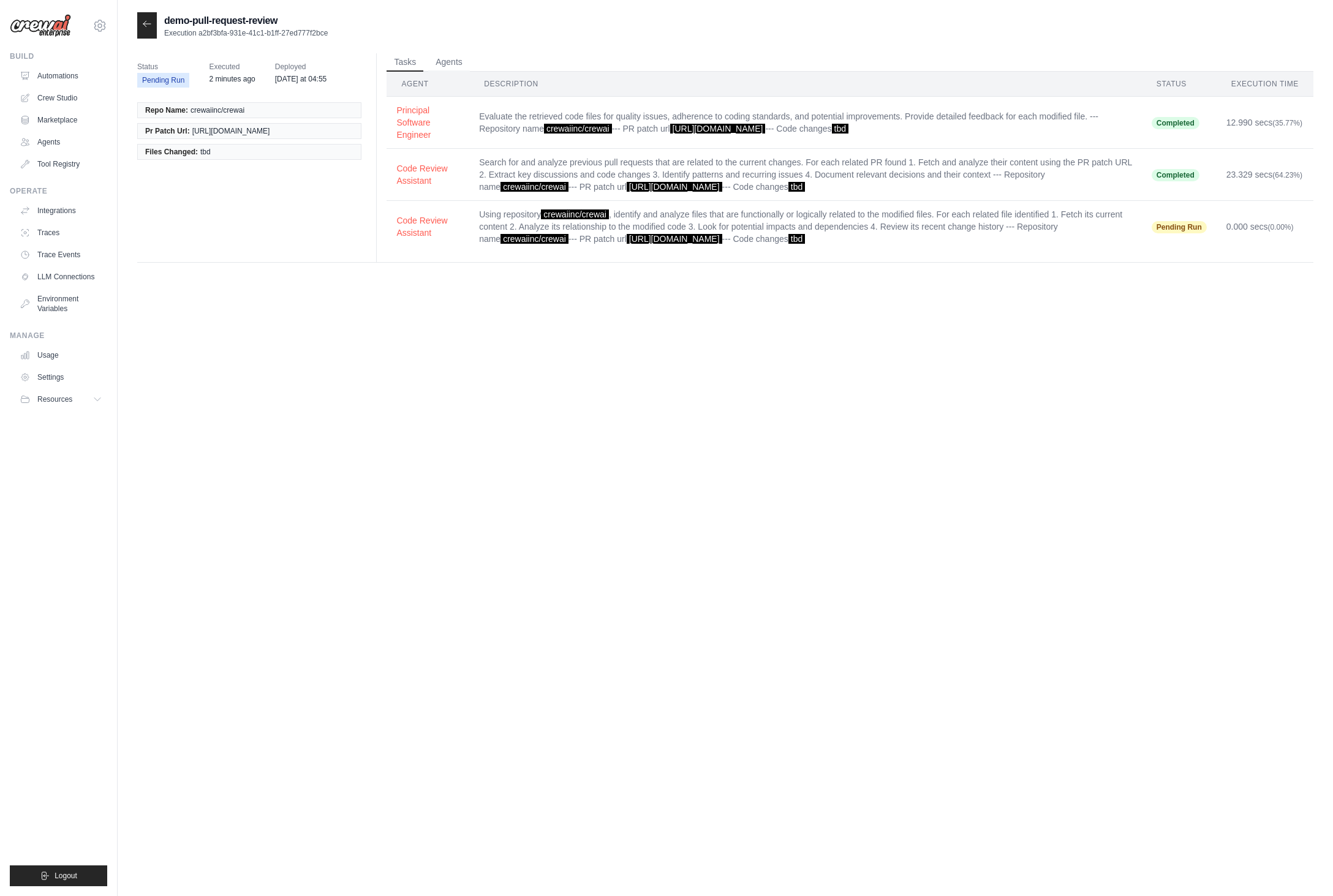
click at [145, 22] on icon at bounding box center [147, 24] width 10 height 10
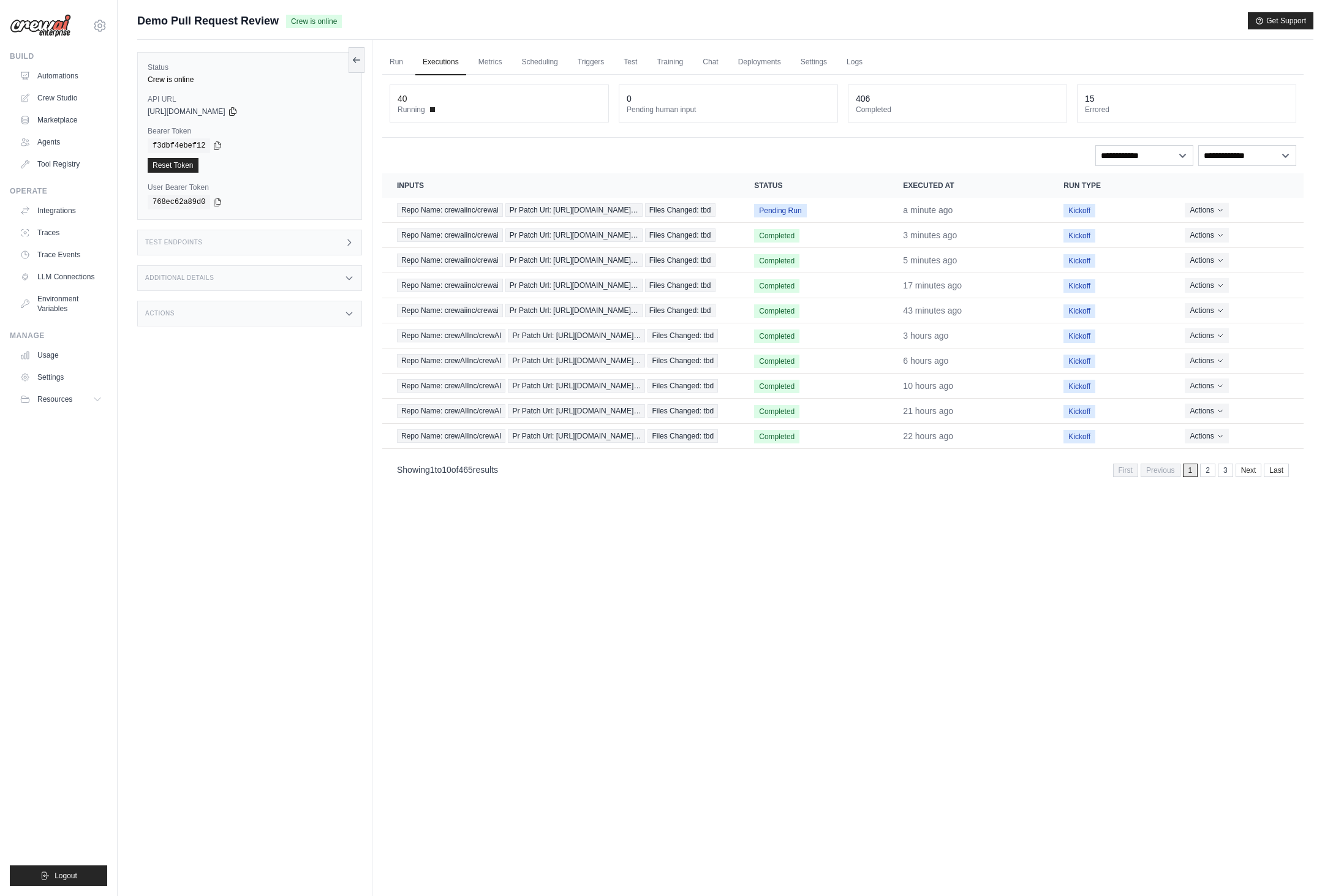
click at [295, 694] on div "Status Crew is online API URL copied https://demo-pull-request-review-759b0117-…" at bounding box center [254, 488] width 235 height 896
click at [596, 214] on span "Pr Patch Url: [URL][DOMAIN_NAME]…" at bounding box center [573, 210] width 137 height 14
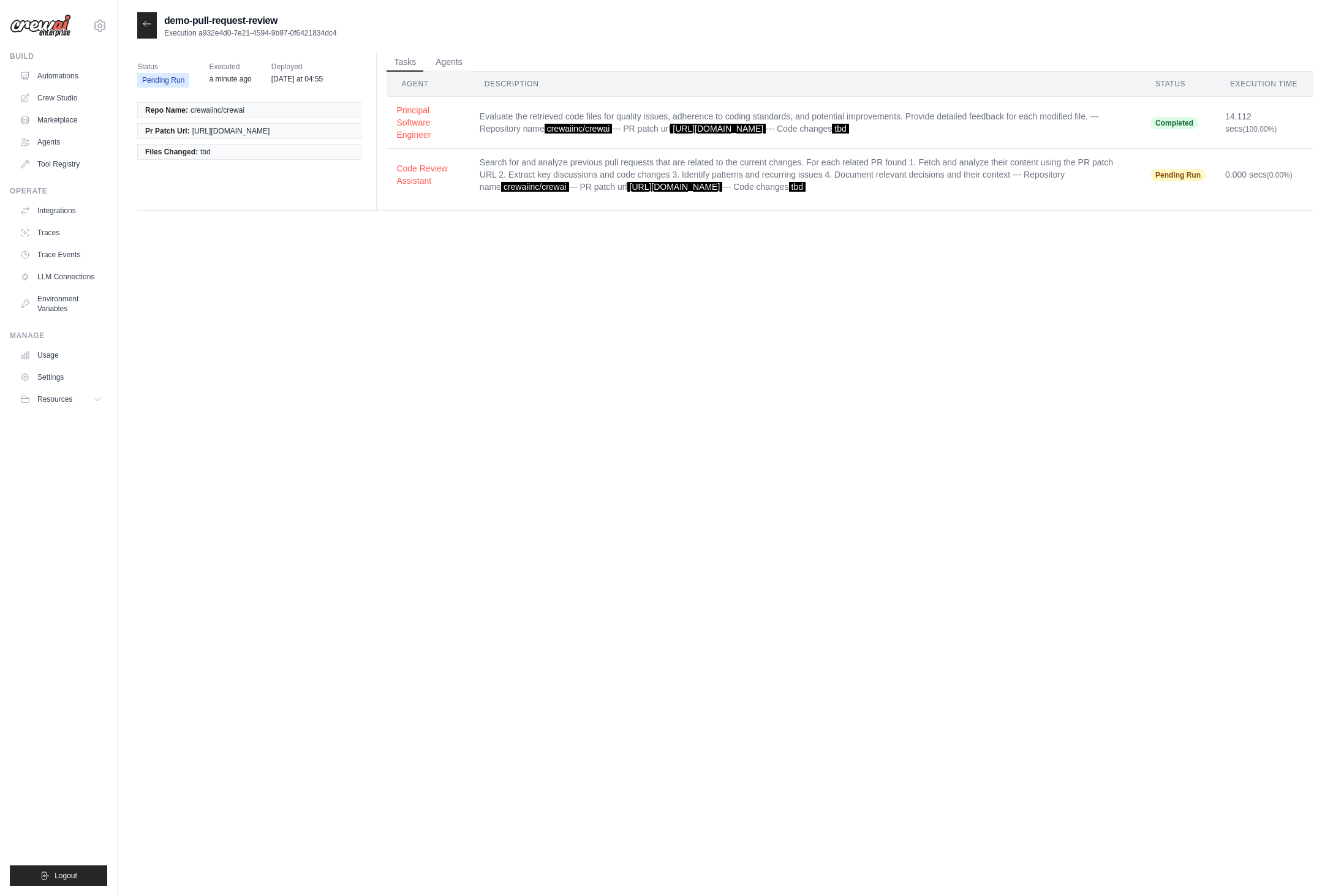
click at [259, 641] on div "demo-pull-request-review Execution a932e4d0-7e21-4594-9b97-0f6421834dc4 Status …" at bounding box center [724, 460] width 1176 height 896
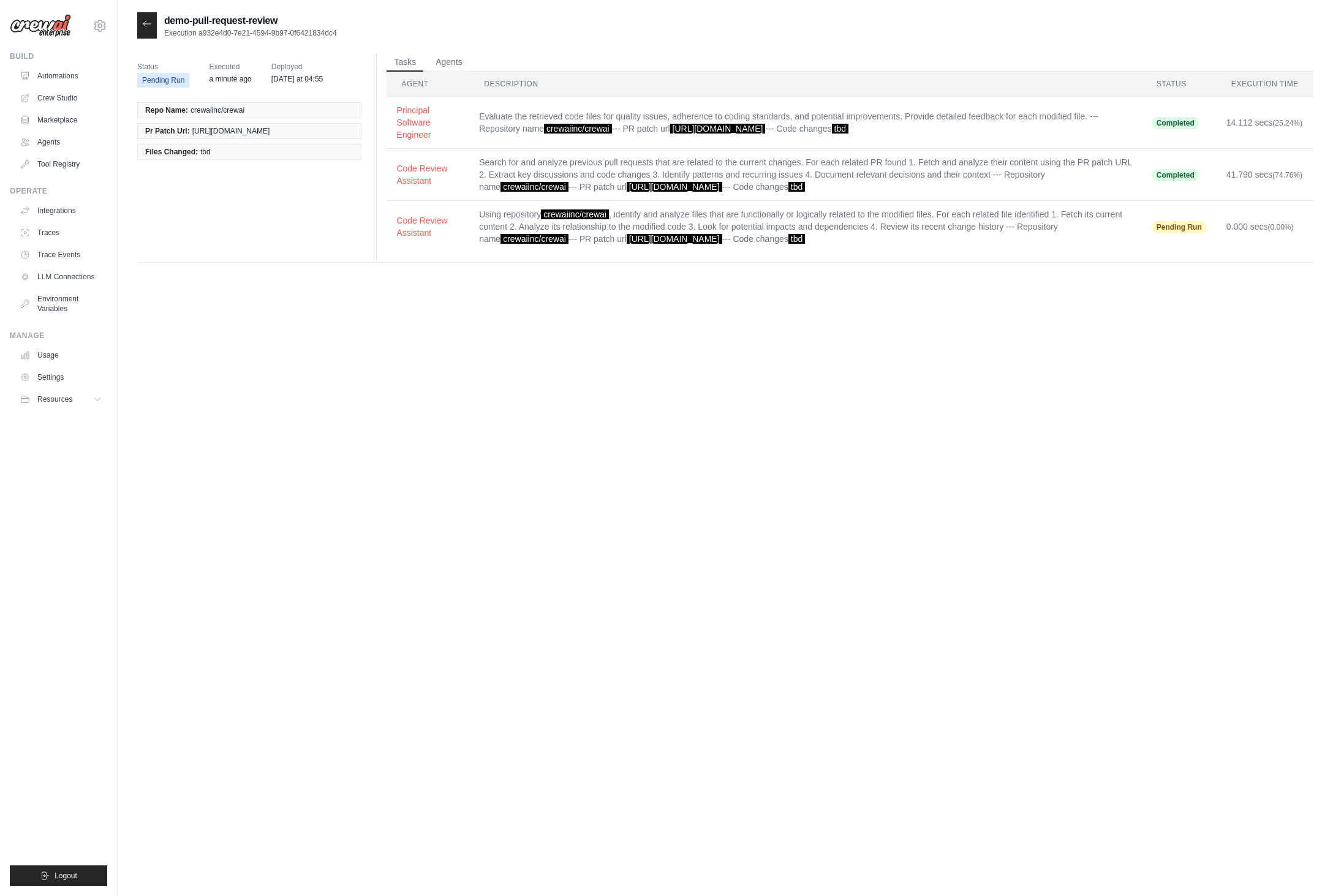
click at [373, 637] on div "demo-pull-request-review Execution a932e4d0-7e21-4594-9b97-0f6421834dc4 Status …" at bounding box center [724, 460] width 1176 height 896
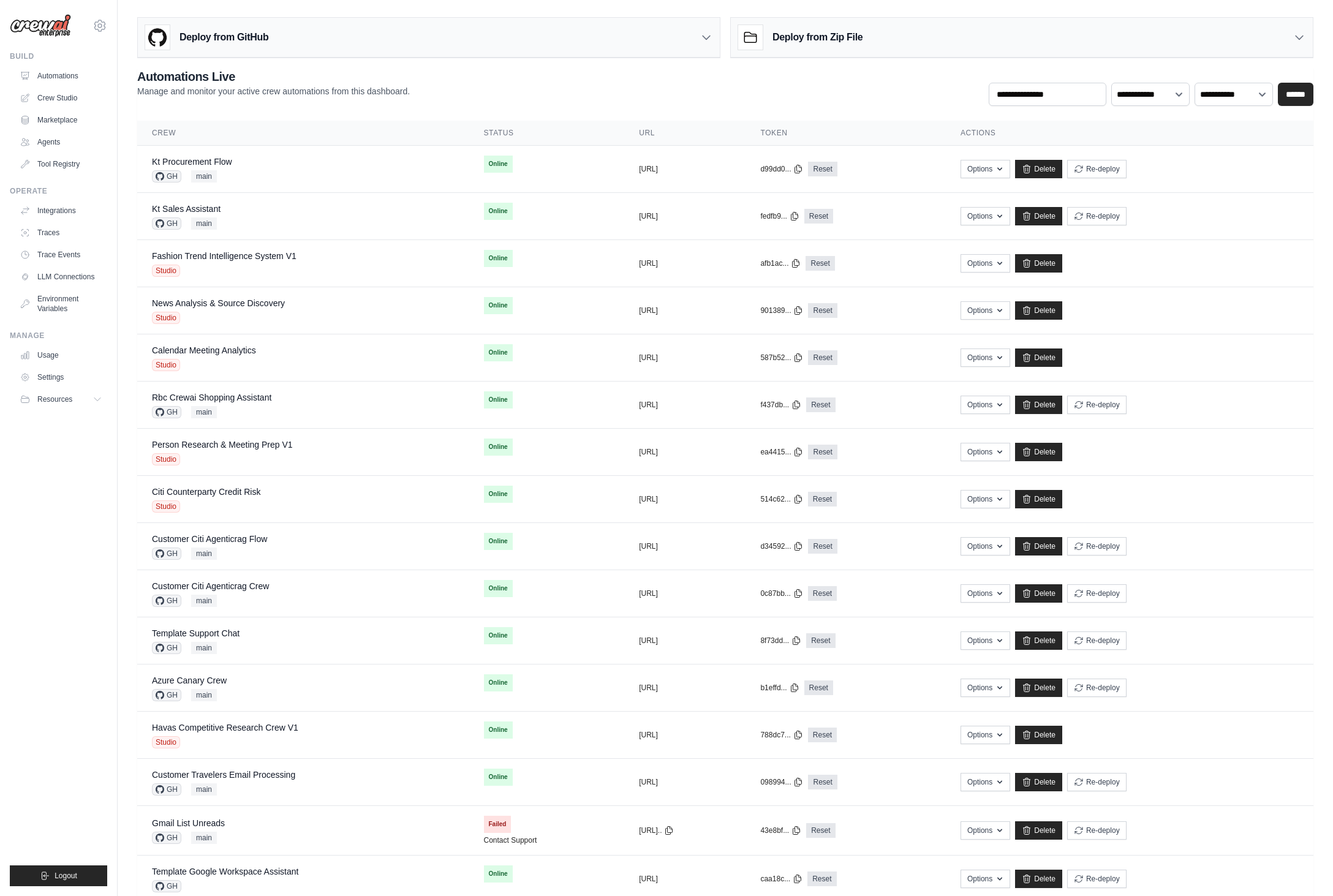
scroll to position [177, 0]
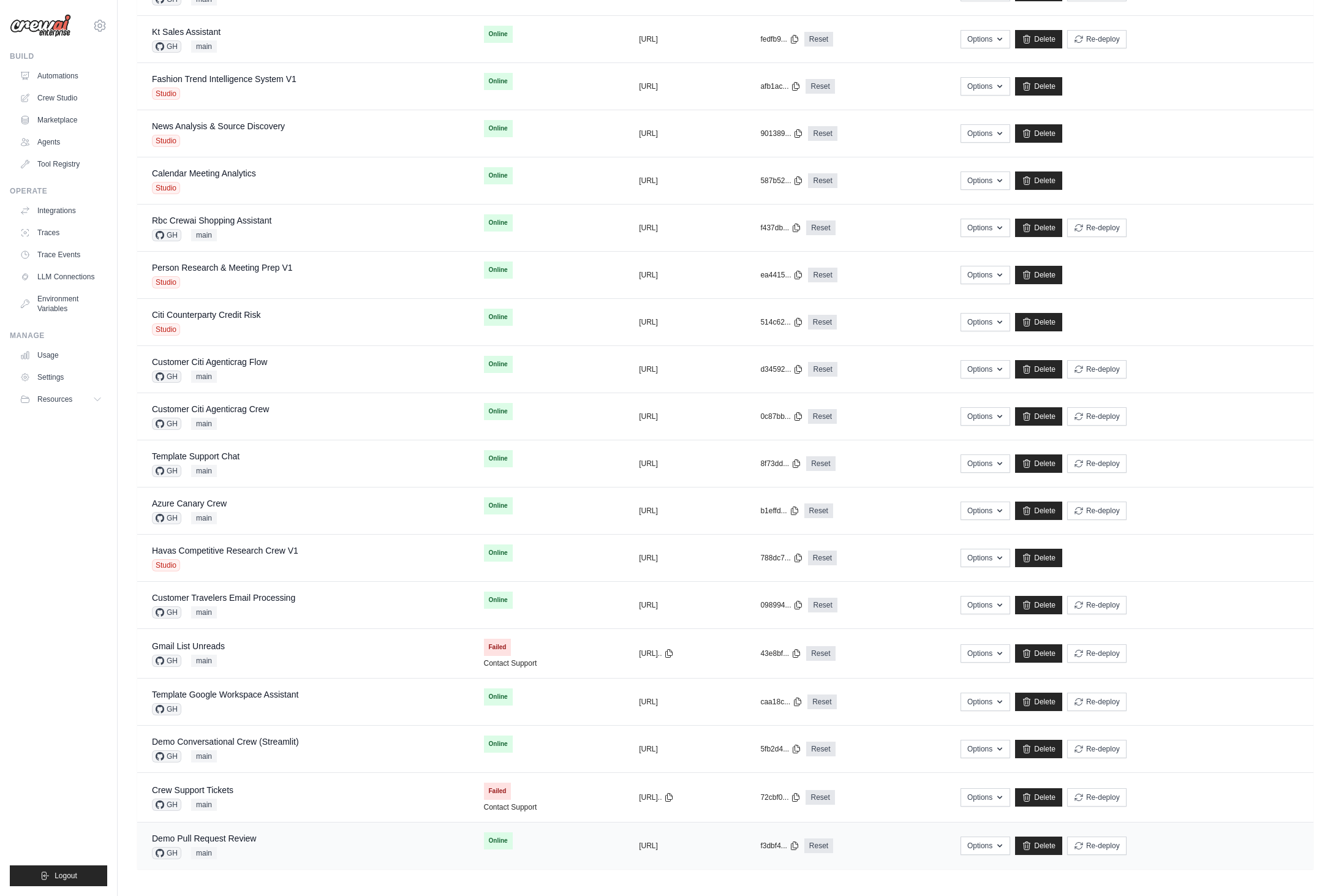
click at [314, 838] on div "Demo Pull Request Review GH main" at bounding box center [303, 846] width 303 height 27
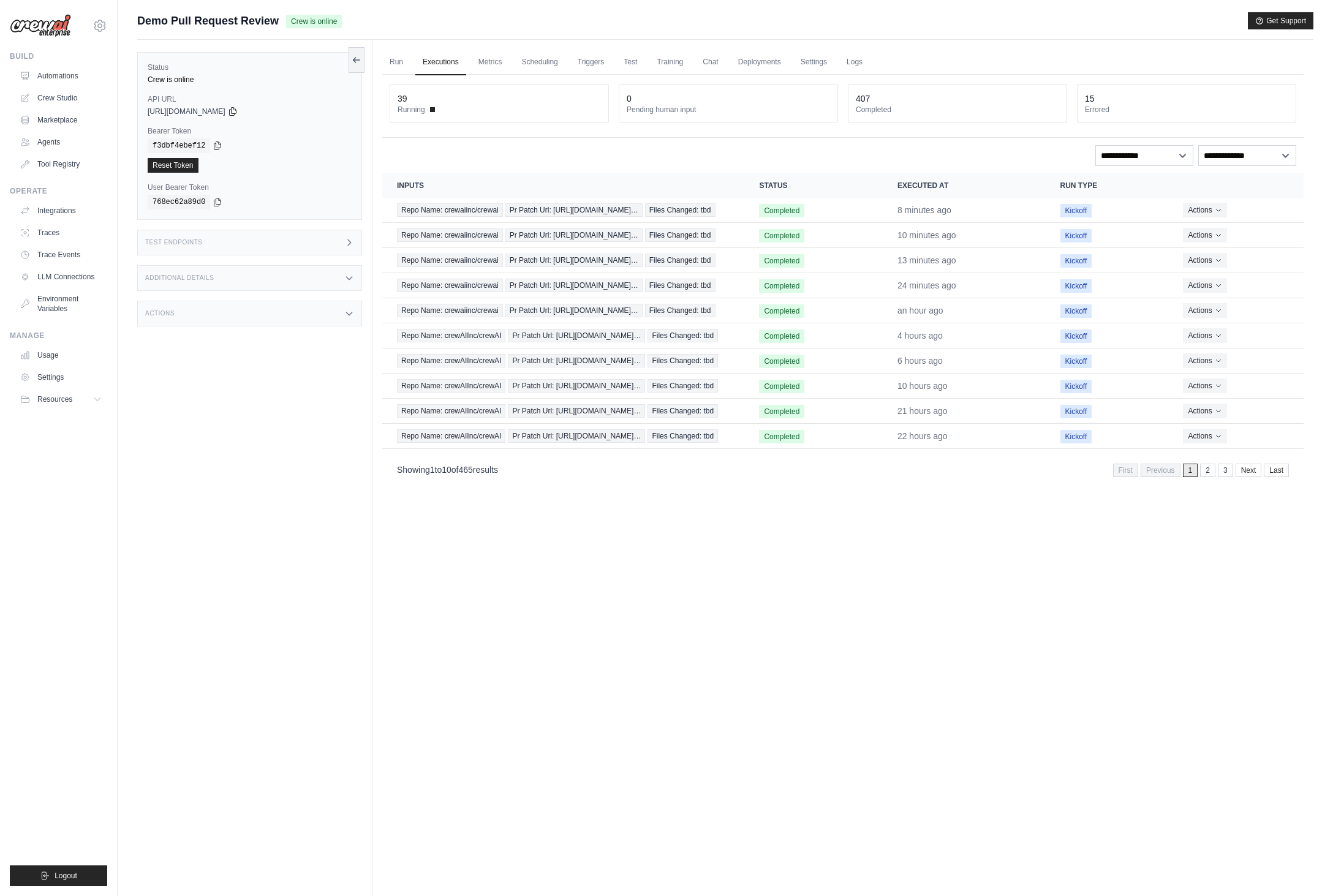
click at [352, 242] on icon at bounding box center [349, 242] width 10 height 10
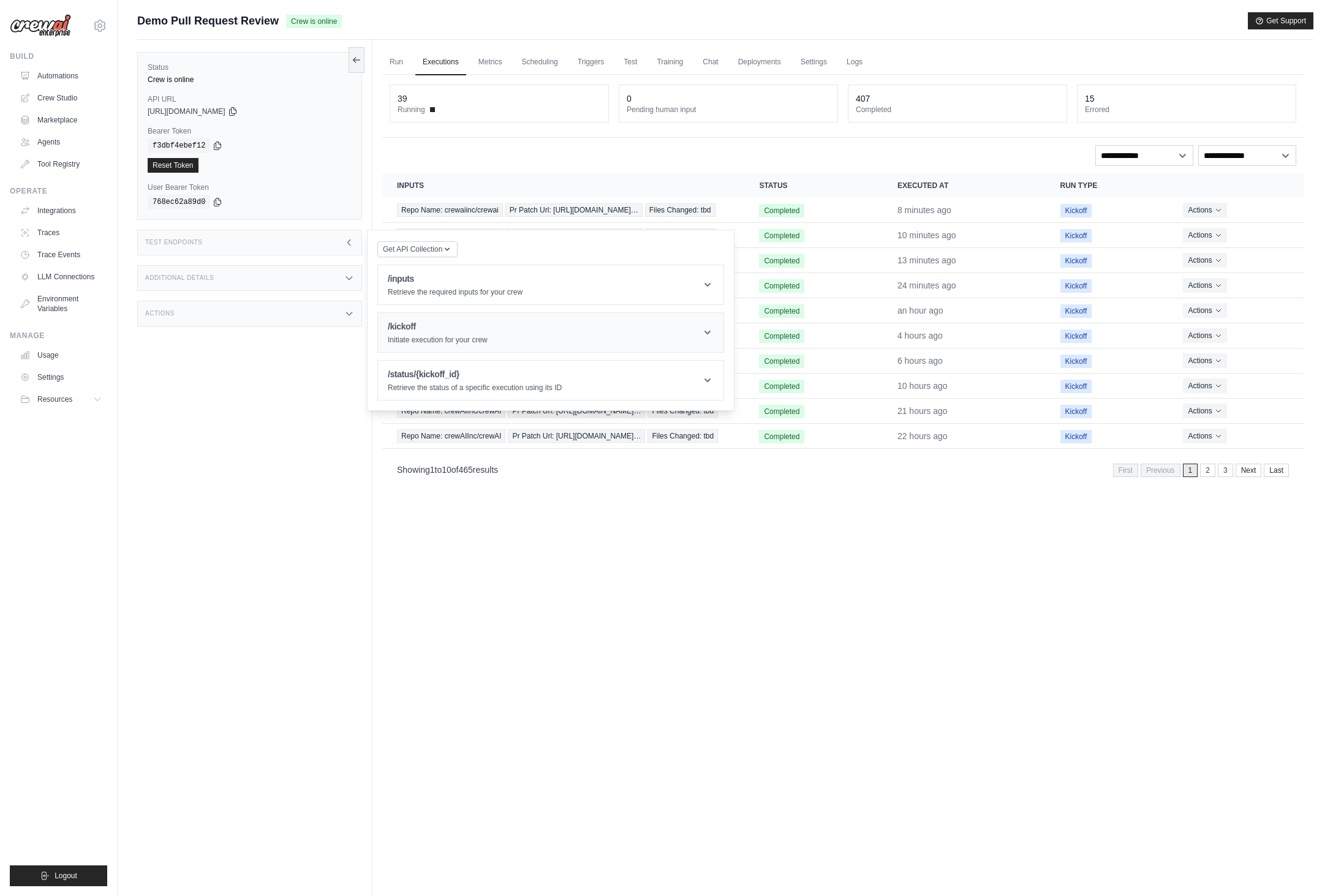
click at [482, 326] on h1 "/kickoff" at bounding box center [438, 326] width 100 height 12
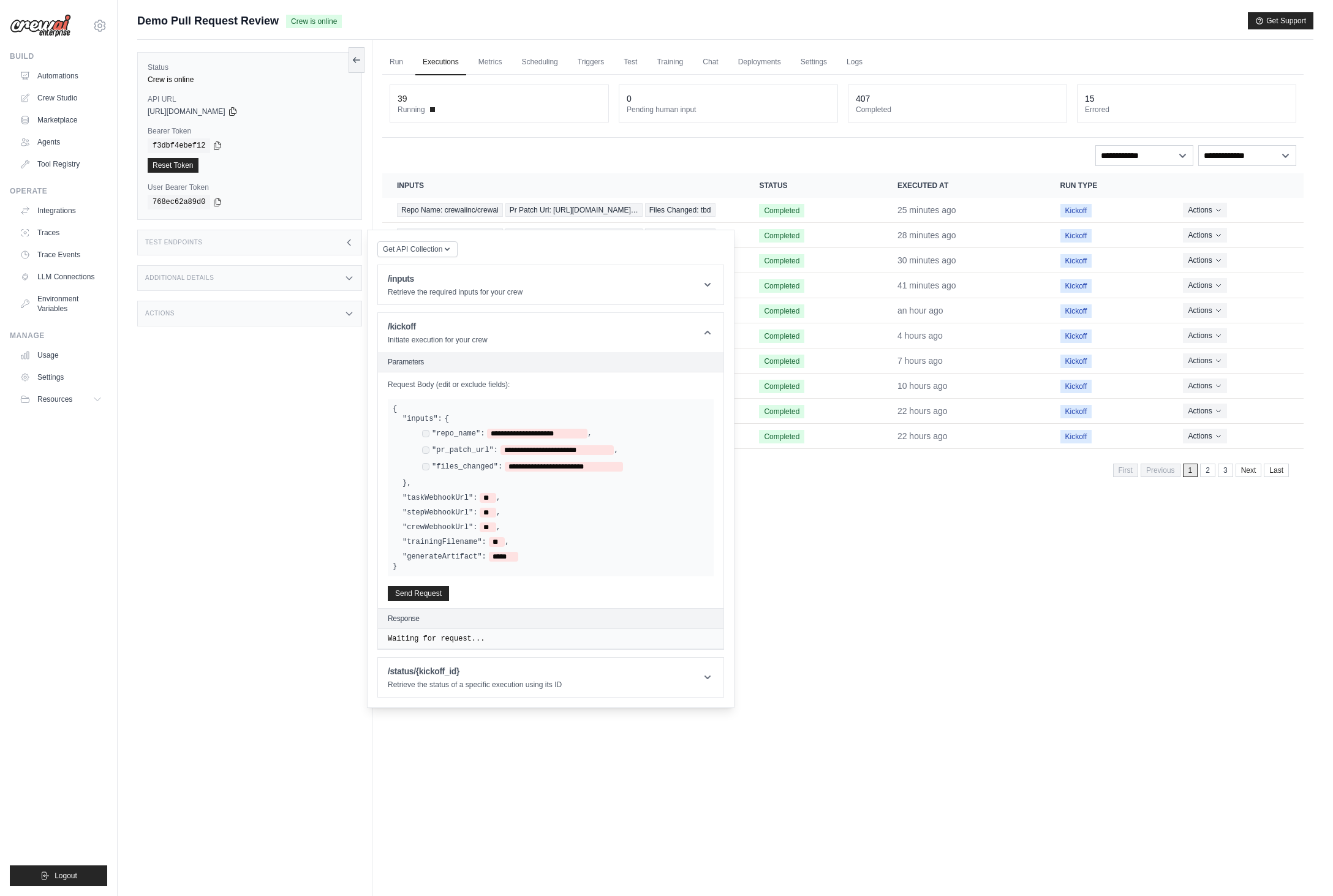
click at [167, 413] on div "Status Crew is online API URL copied [URL][DOMAIN_NAME] Bearer Token copied f3d…" at bounding box center [254, 488] width 235 height 896
click at [207, 430] on div "Status Crew is online API URL copied [URL][DOMAIN_NAME] Bearer Token copied f3d…" at bounding box center [254, 488] width 235 height 896
click at [1213, 217] on button "Actions" at bounding box center [1205, 210] width 43 height 14
click at [62, 73] on link "Automations" at bounding box center [62, 76] width 92 height 20
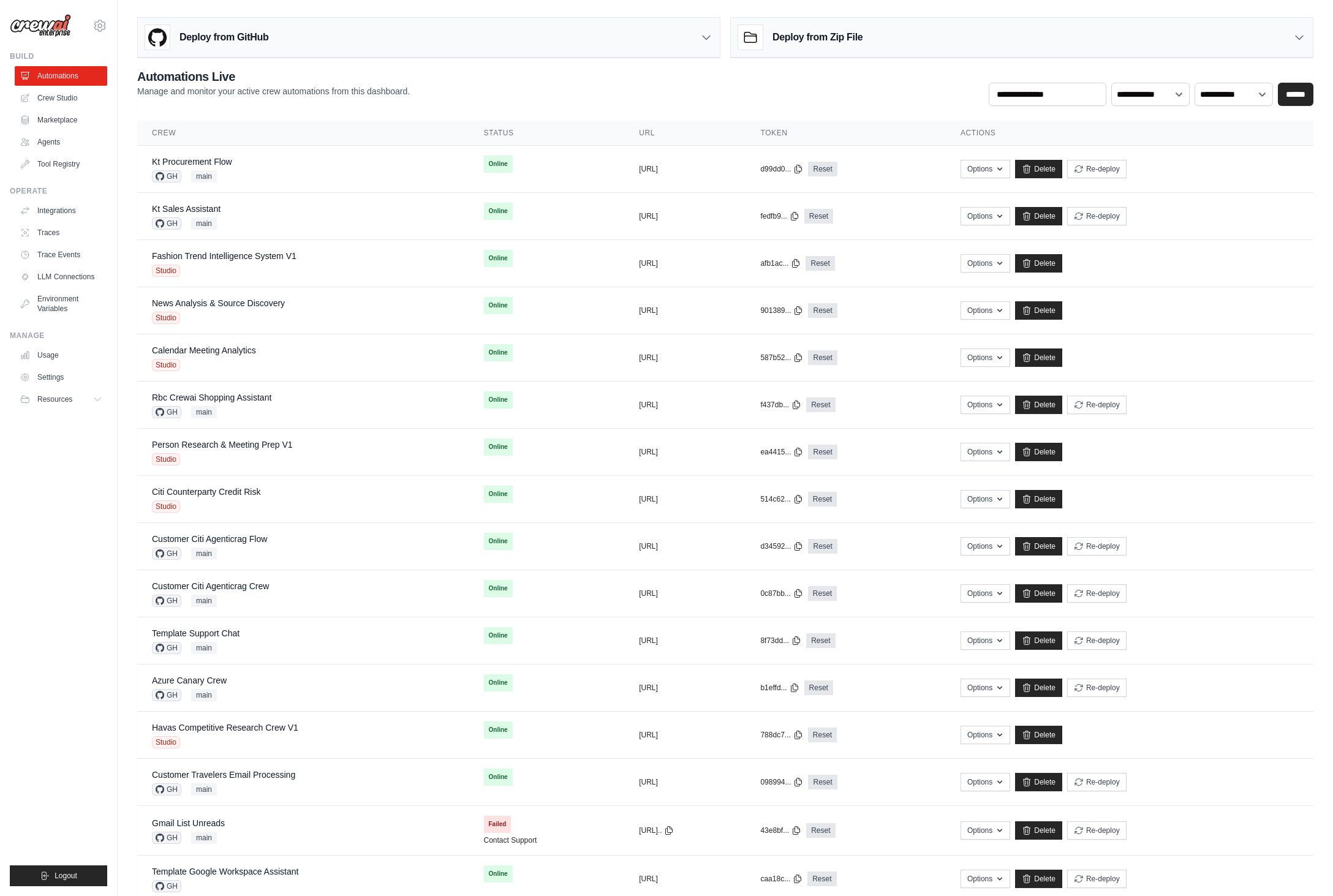
click at [288, 100] on div "**********" at bounding box center [724, 87] width 1176 height 38
click at [68, 715] on ul "Build Automations Crew Studio Marketplace Agents" at bounding box center [58, 469] width 98 height 835
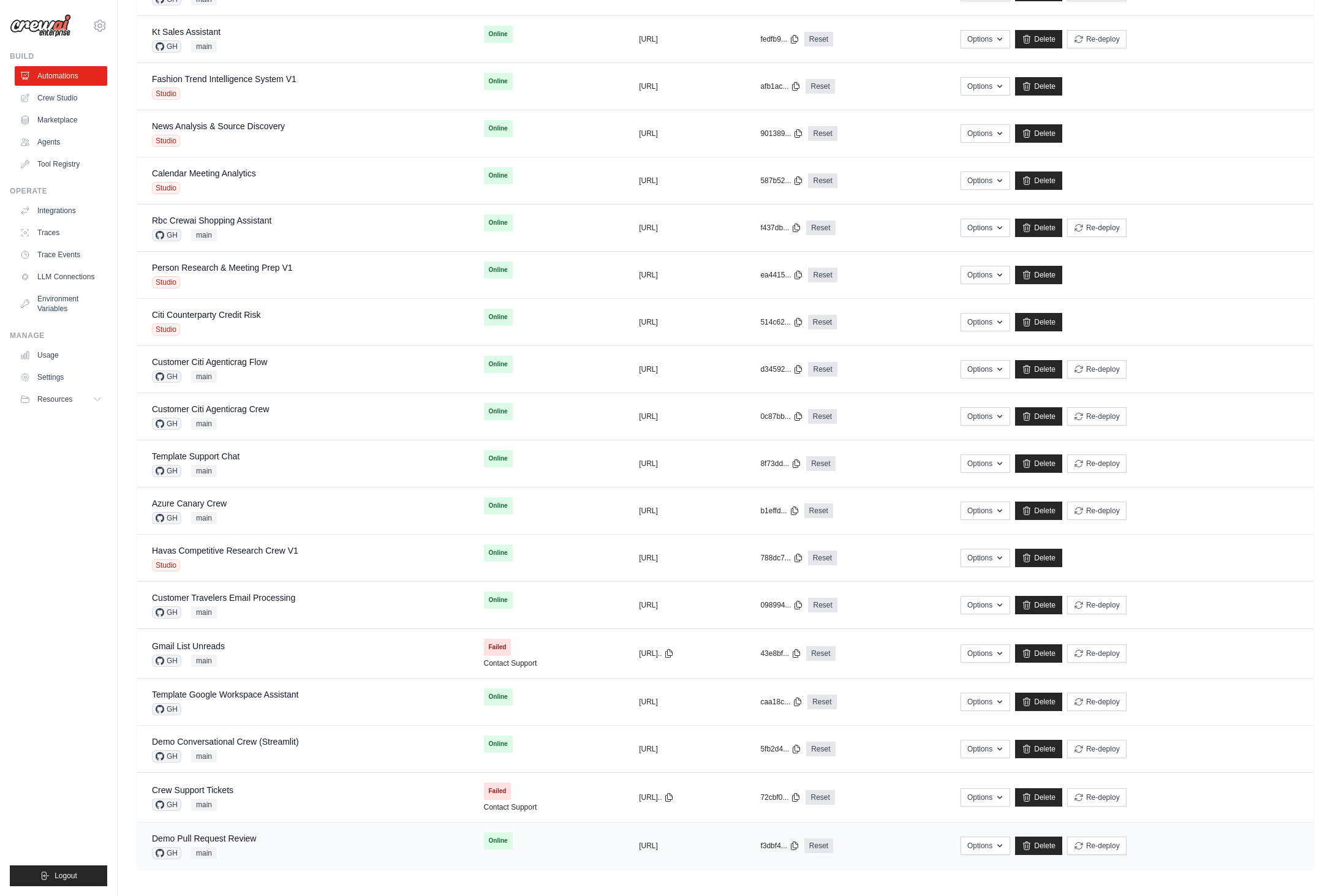
click at [289, 843] on div "Demo Pull Request Review GH main" at bounding box center [303, 846] width 303 height 27
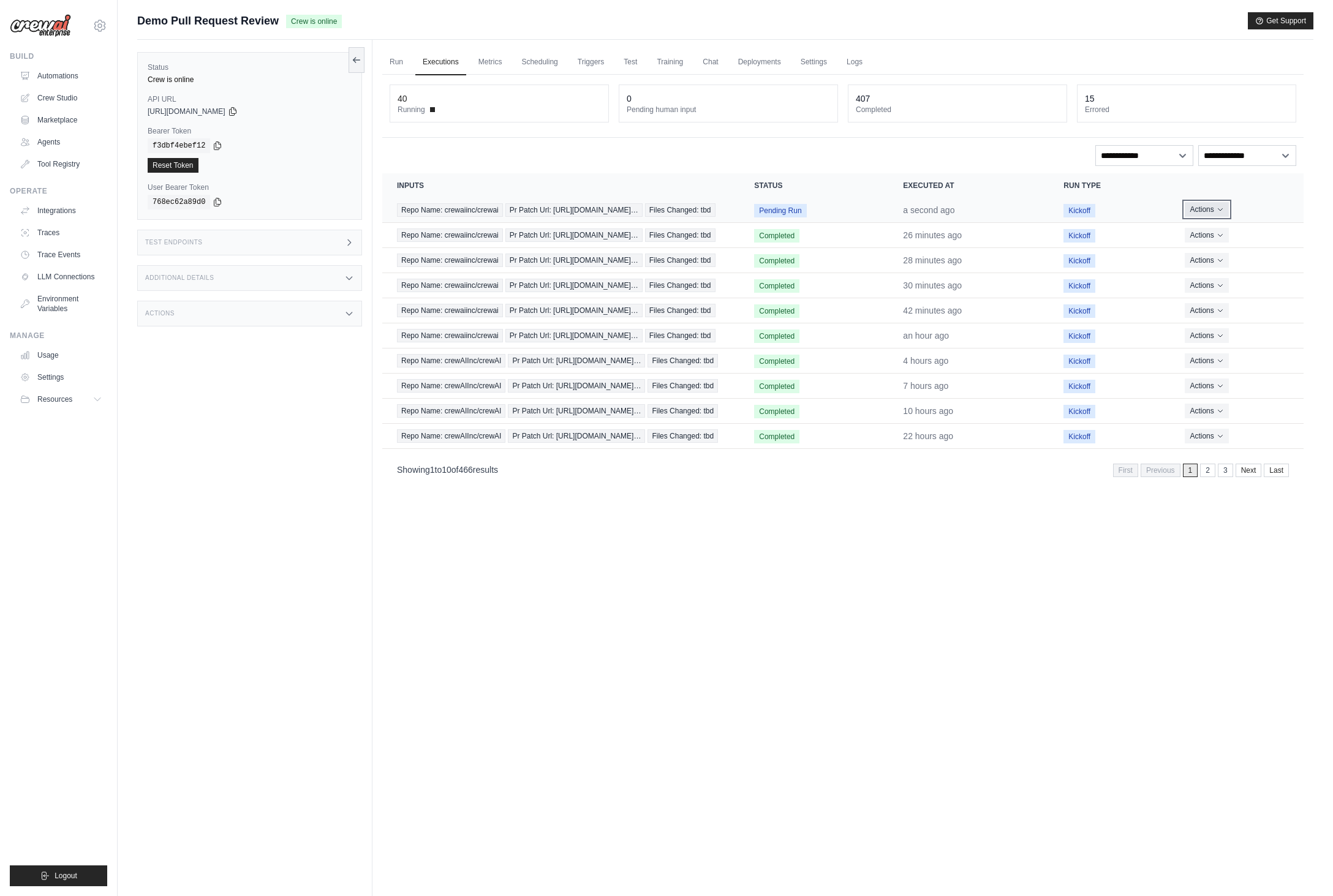
click at [1200, 217] on button "Actions" at bounding box center [1207, 210] width 43 height 14
click at [1263, 240] on link "View Details" at bounding box center [1250, 232] width 79 height 20
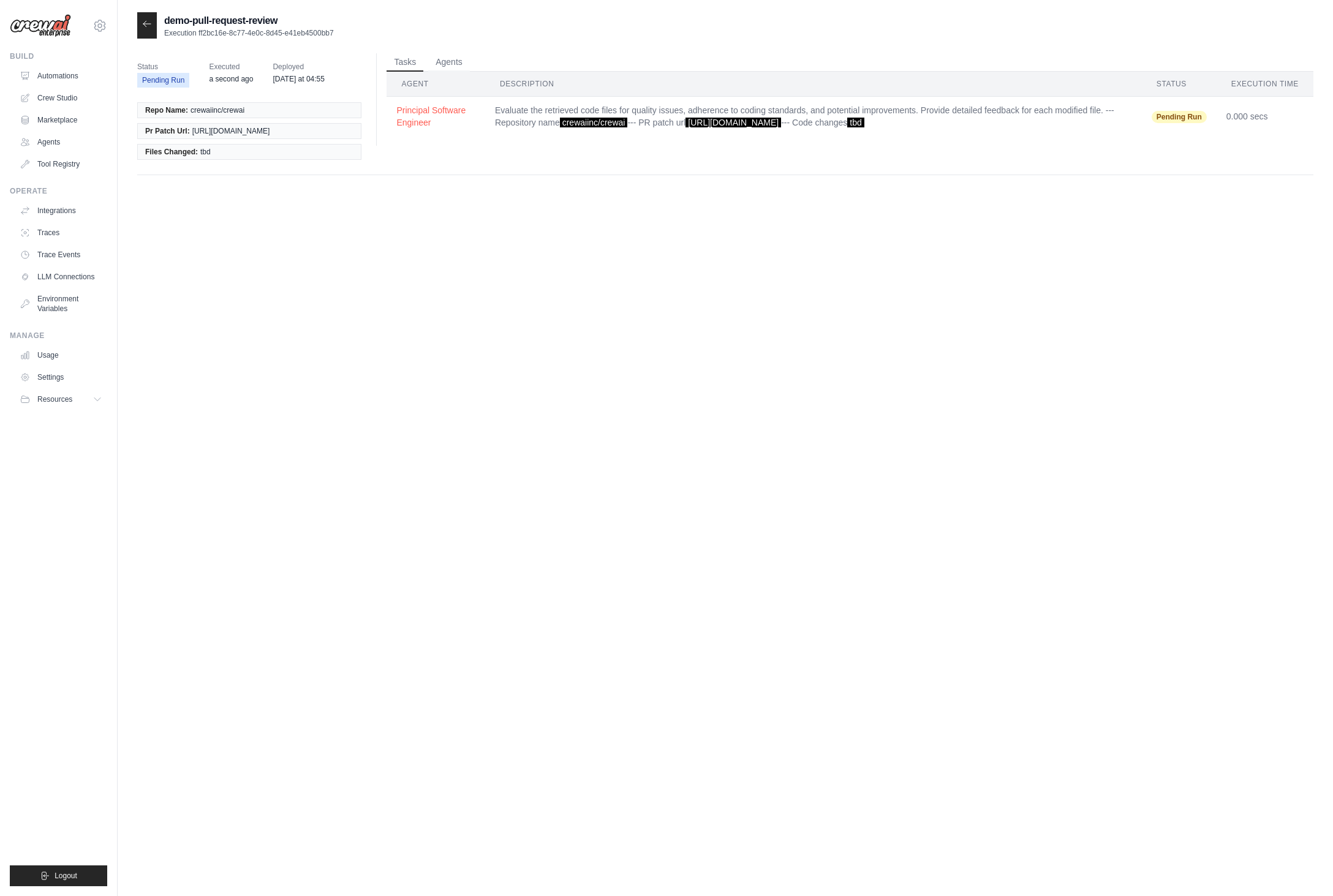
click at [146, 19] on icon at bounding box center [147, 24] width 10 height 10
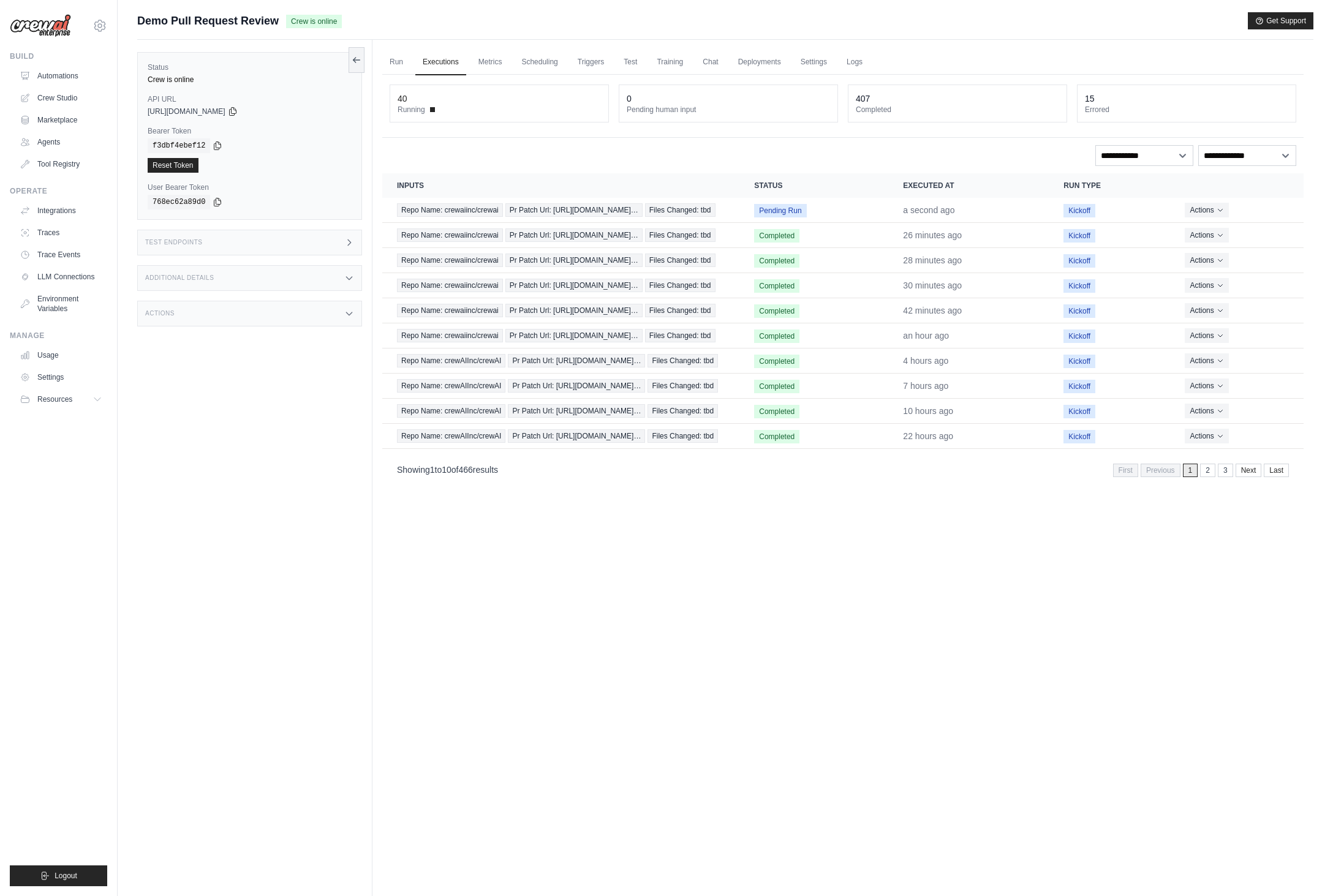
click at [258, 401] on div "Status Crew is online API URL copied [URL][DOMAIN_NAME] Bearer Token copied f3d…" at bounding box center [254, 488] width 235 height 896
click at [310, 280] on div "Additional Details" at bounding box center [249, 278] width 225 height 26
click at [327, 278] on div "Additional Details" at bounding box center [249, 278] width 225 height 26
click at [337, 278] on div "Additional Details" at bounding box center [249, 278] width 225 height 26
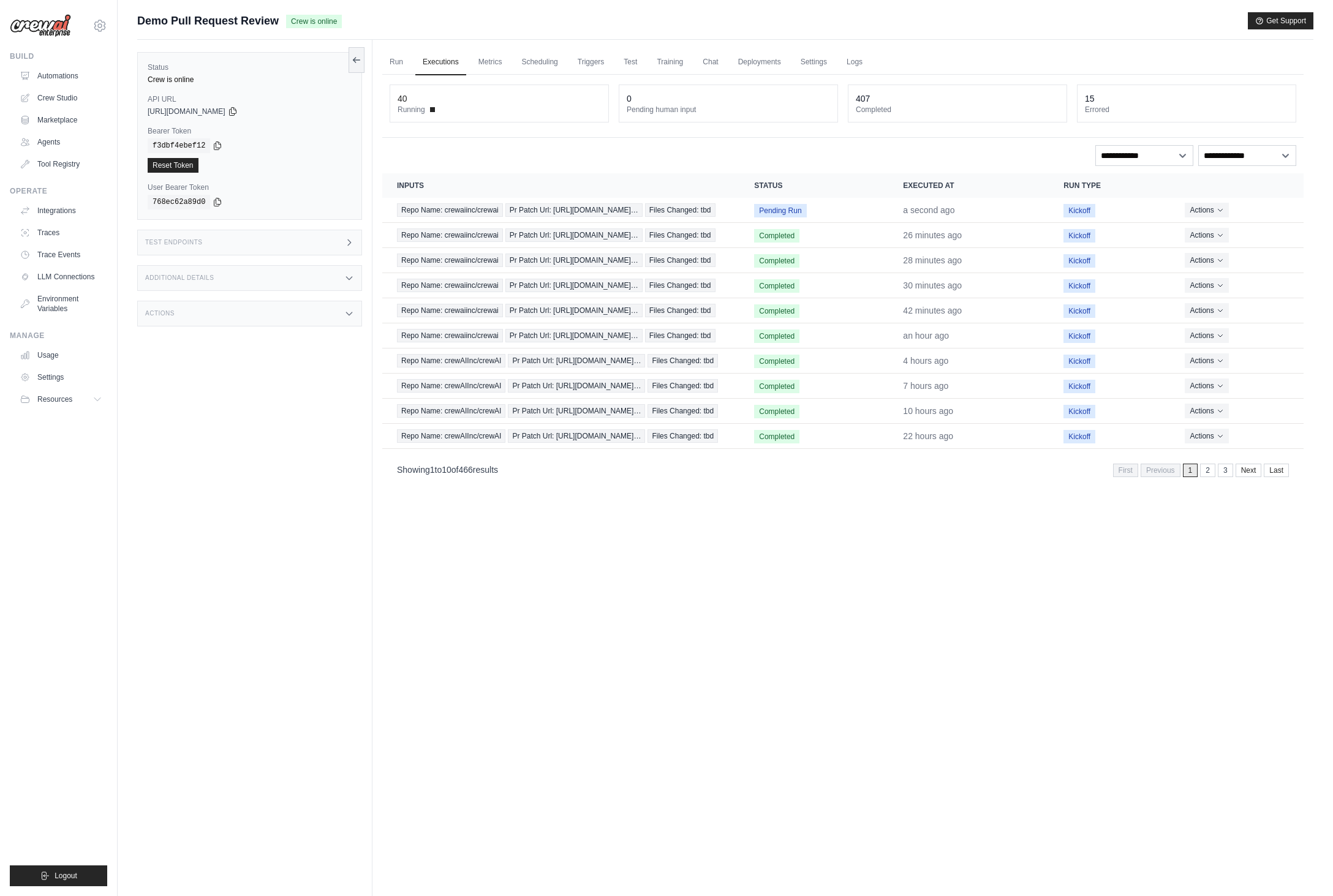
click at [337, 278] on div "Additional Details" at bounding box center [249, 278] width 225 height 26
click at [364, 381] on div "Status Crew is online API URL copied [URL][DOMAIN_NAME] Bearer Token copied f3d…" at bounding box center [254, 488] width 235 height 896
click at [358, 383] on div "Actions" at bounding box center [249, 388] width 225 height 26
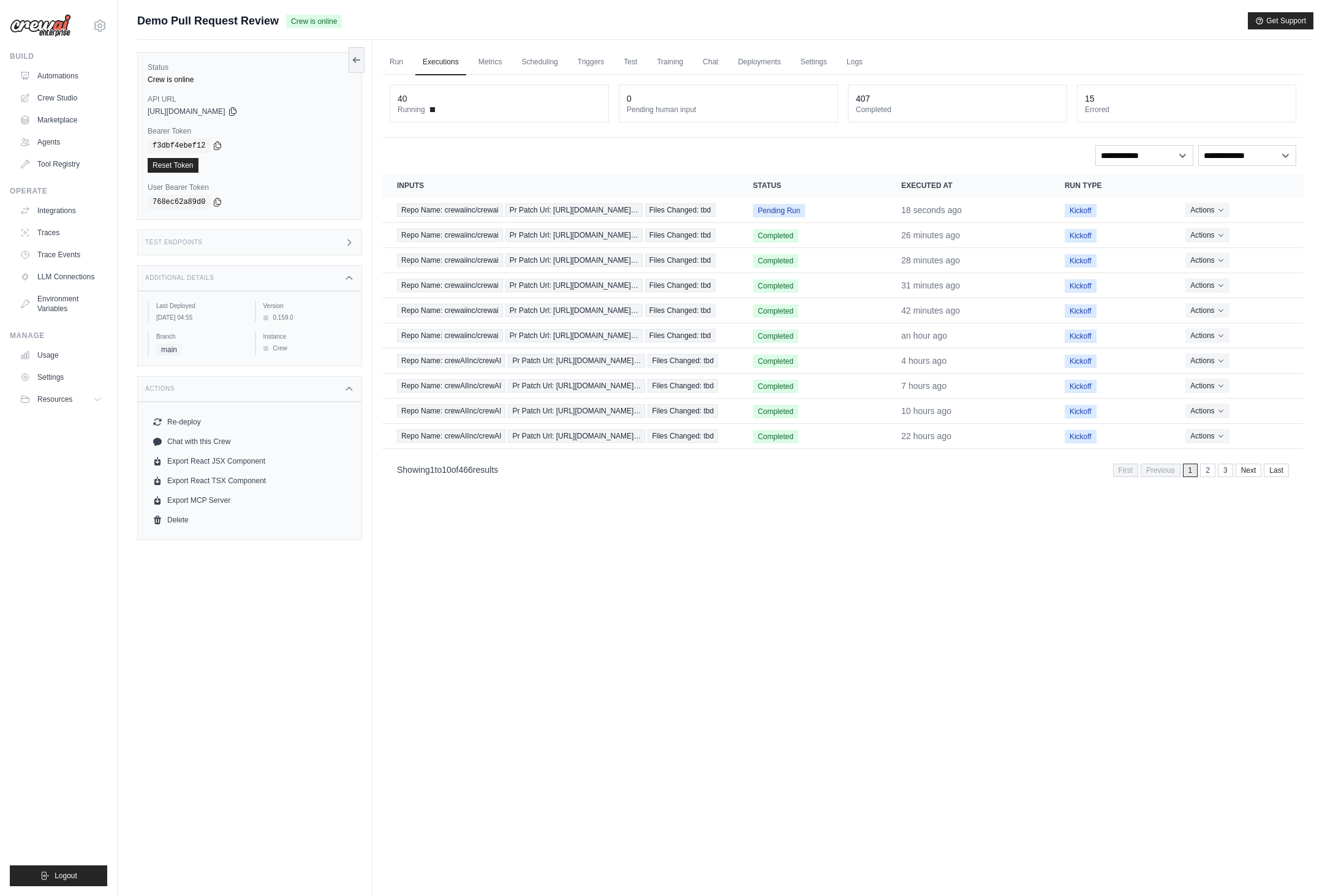
click at [331, 248] on div "Test Endpoints" at bounding box center [249, 242] width 225 height 26
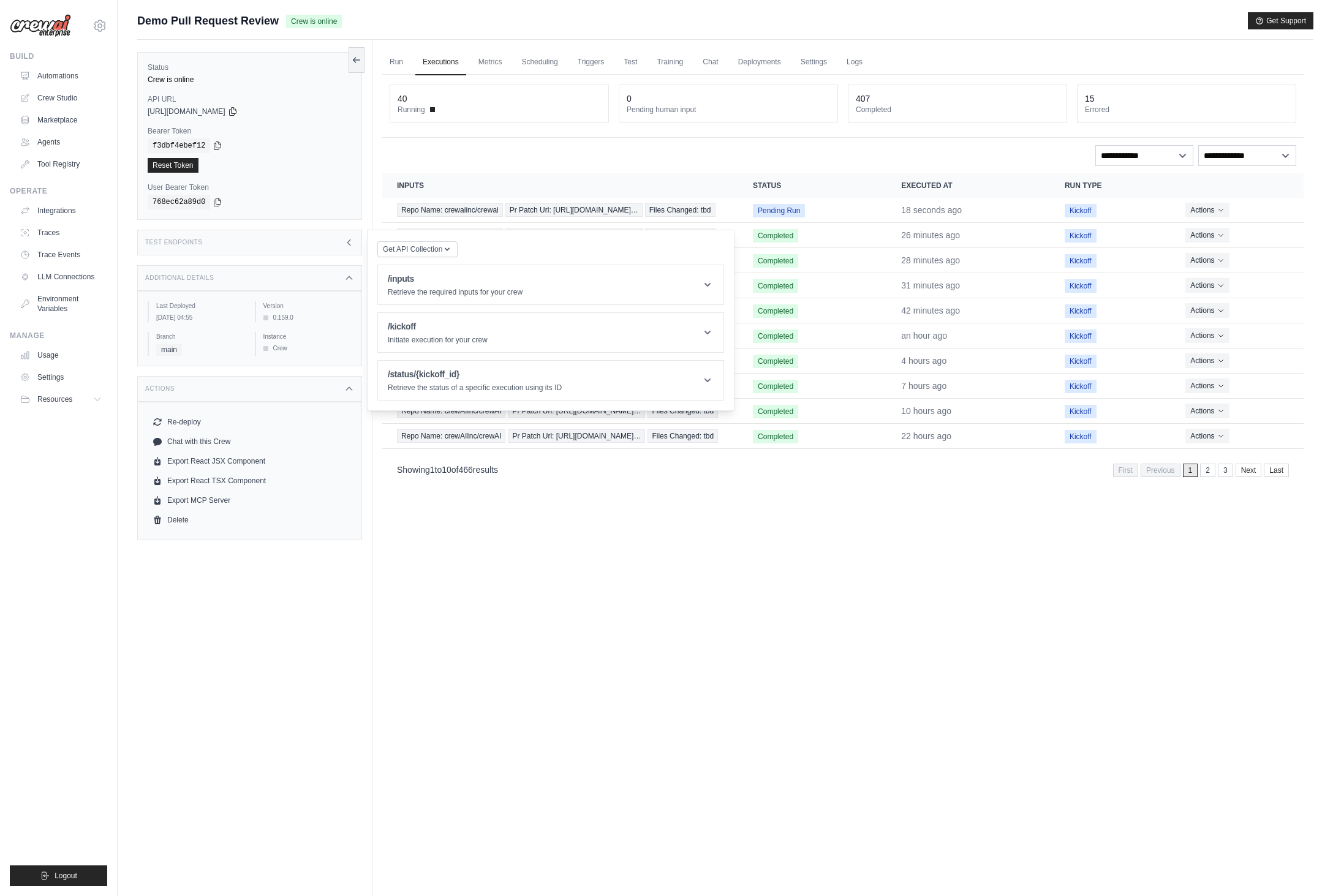
click at [331, 248] on div "Test Endpoints" at bounding box center [249, 242] width 225 height 26
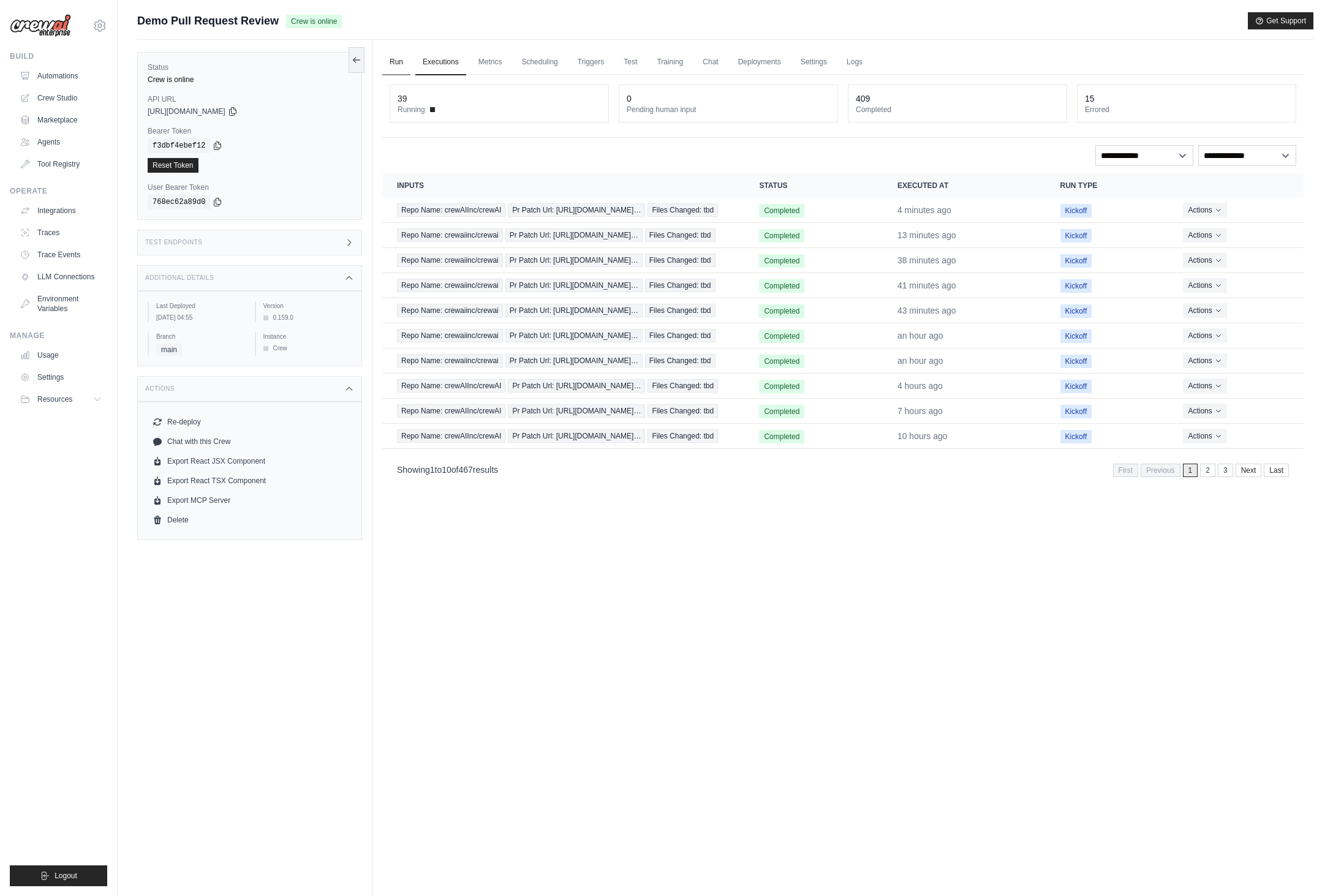
click at [398, 58] on link "Run" at bounding box center [396, 62] width 28 height 26
